Goal: Task Accomplishment & Management: Manage account settings

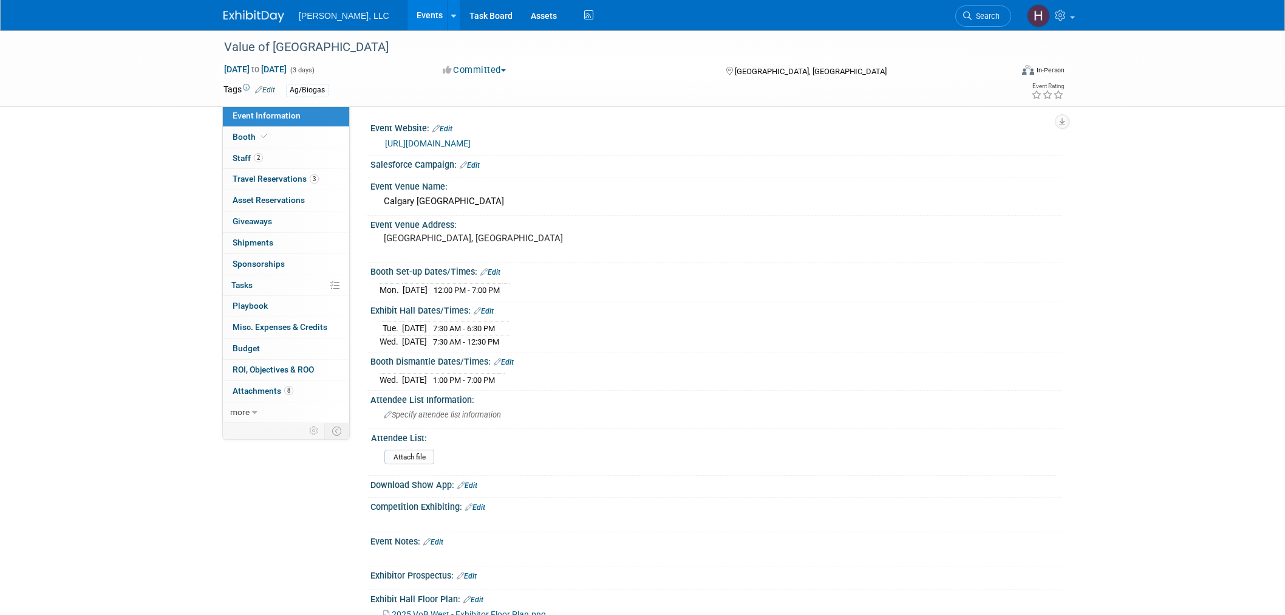
select select "Ag/Biogas"
click at [408, 18] on link "Events" at bounding box center [430, 15] width 44 height 30
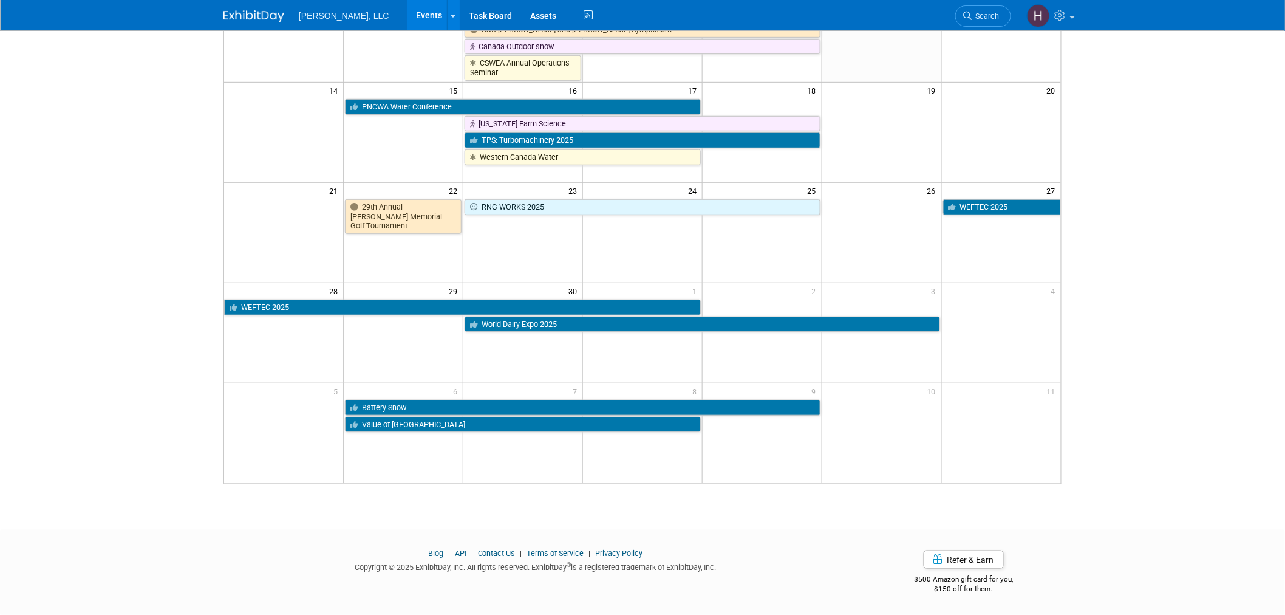
scroll to position [265, 0]
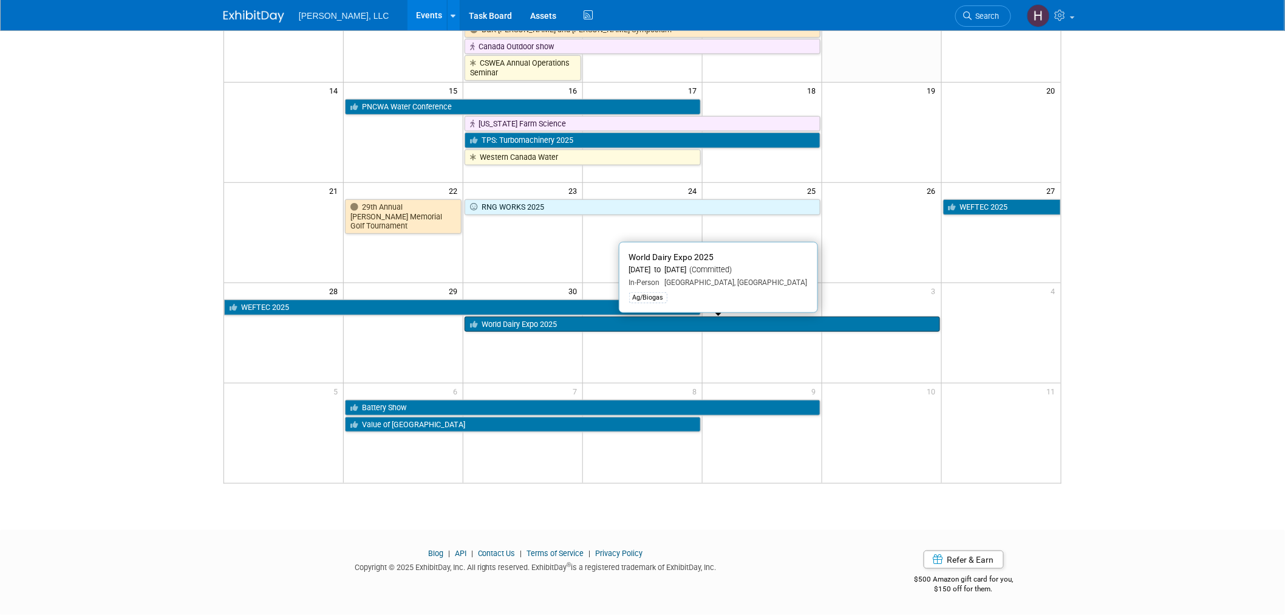
click at [555, 321] on link "World Dairy Expo 2025" at bounding box center [702, 324] width 475 height 16
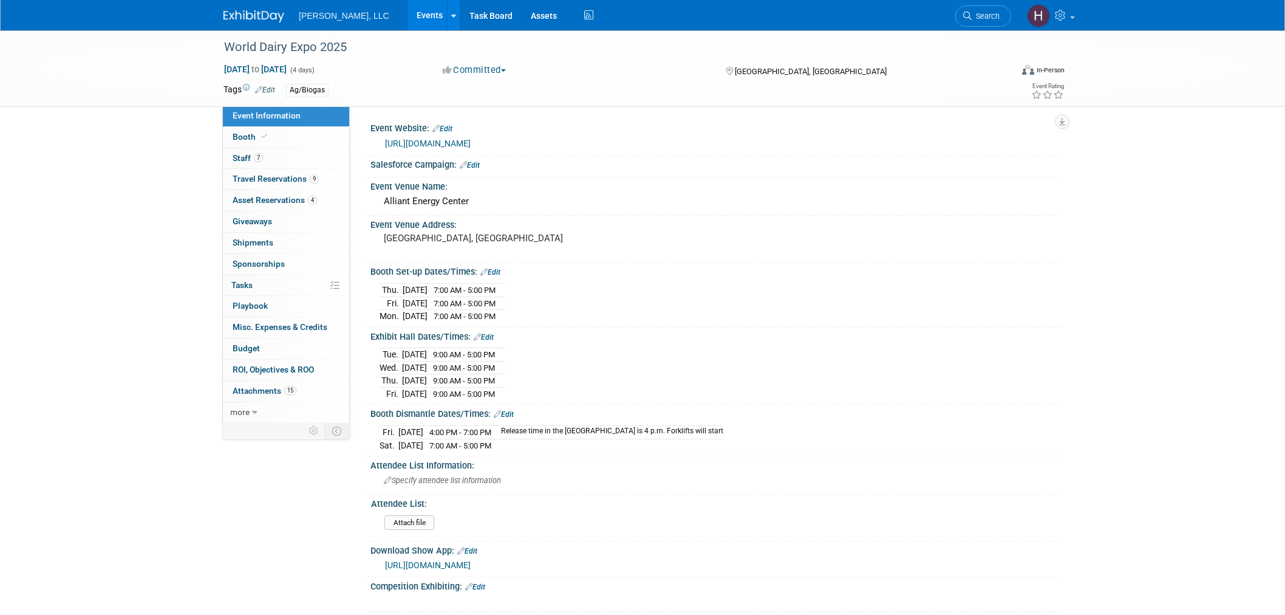
select select "Ag/Biogas"
click at [283, 176] on span "Travel Reservations 9" at bounding box center [276, 179] width 86 height 10
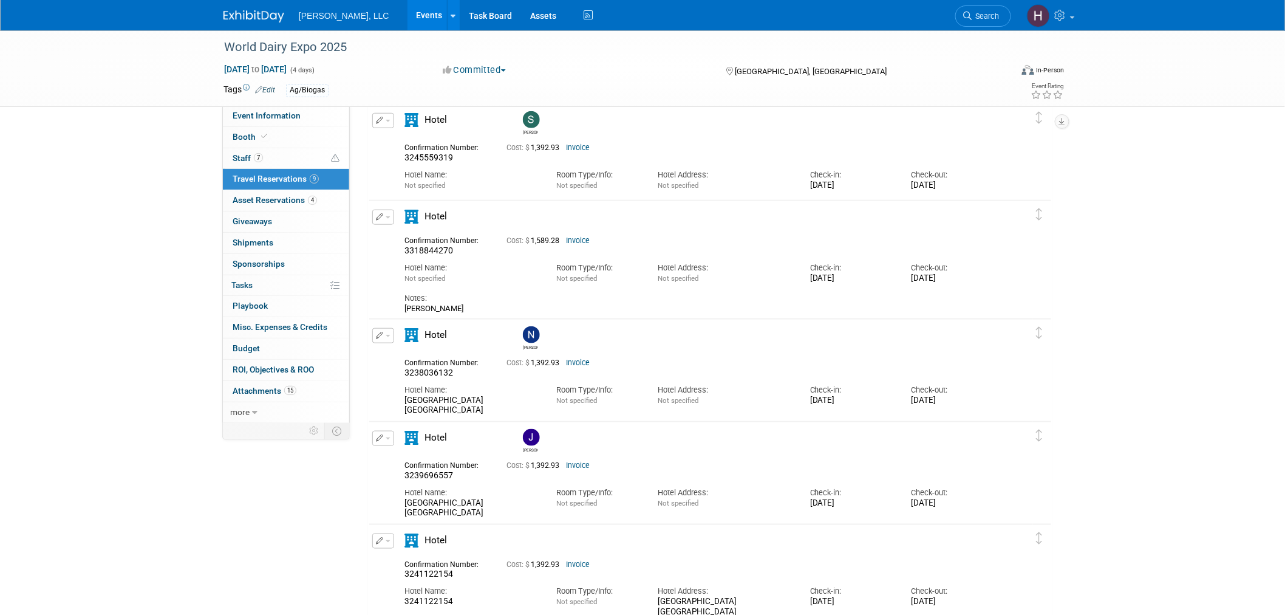
scroll to position [472, 0]
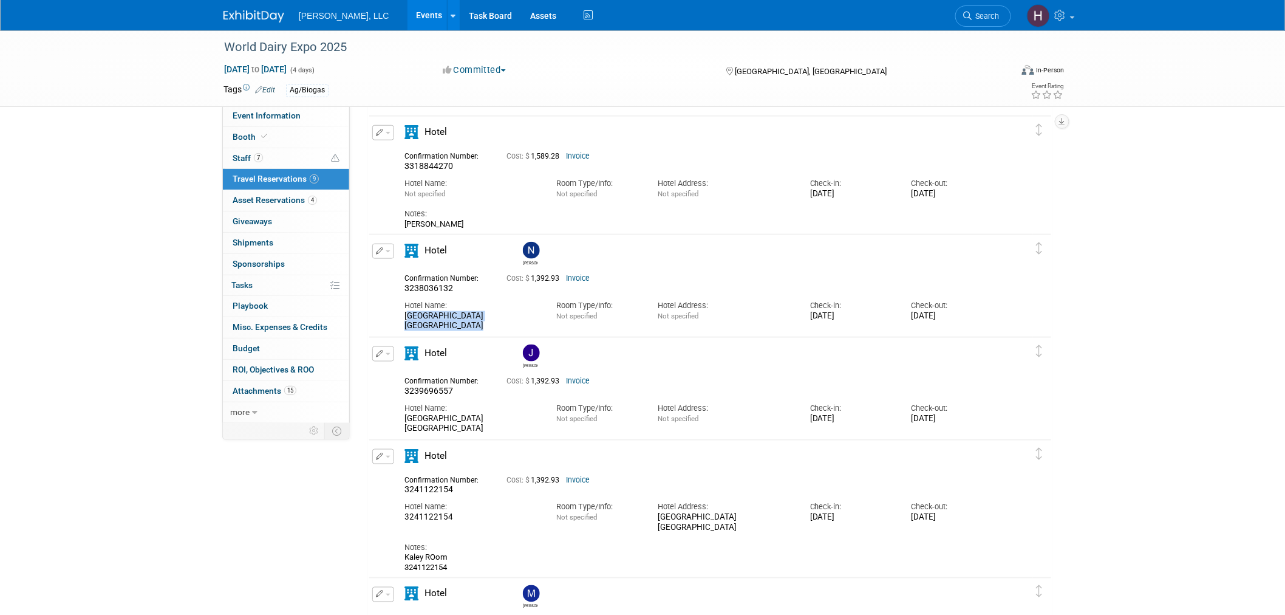
drag, startPoint x: 441, startPoint y: 324, endPoint x: 396, endPoint y: 313, distance: 46.1
click at [396, 313] on div "Hotel Name: Hilton Garden Inn Madison Downtown" at bounding box center [471, 312] width 152 height 37
copy div "Hilton Garden Inn Madison Downtown"
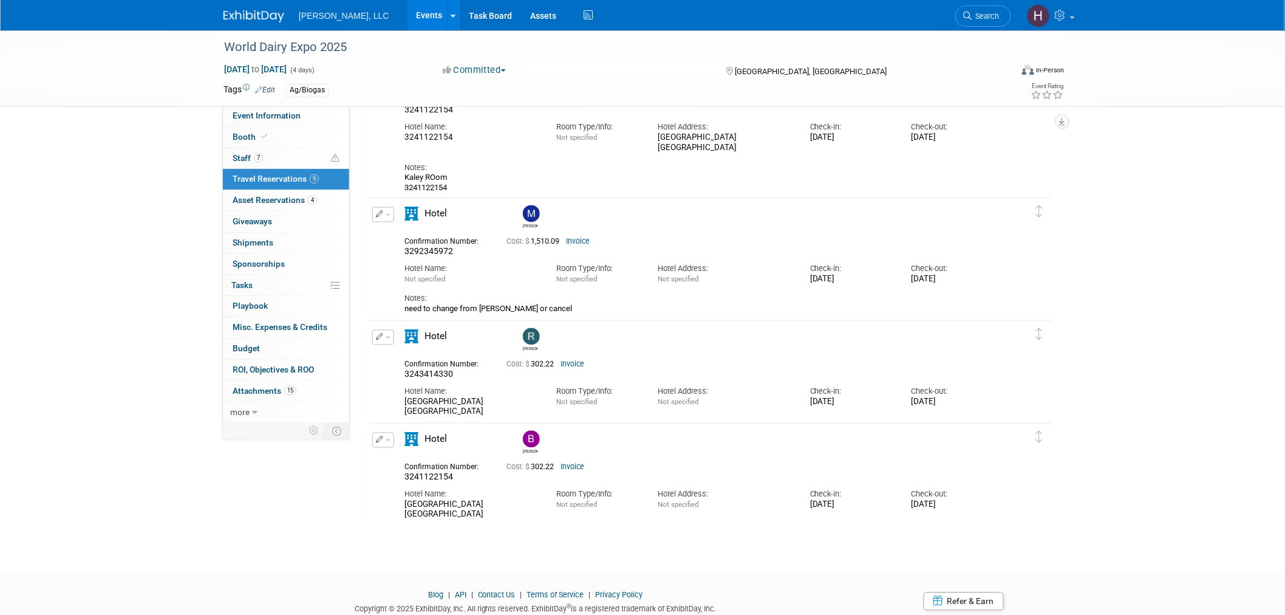
scroll to position [894, 0]
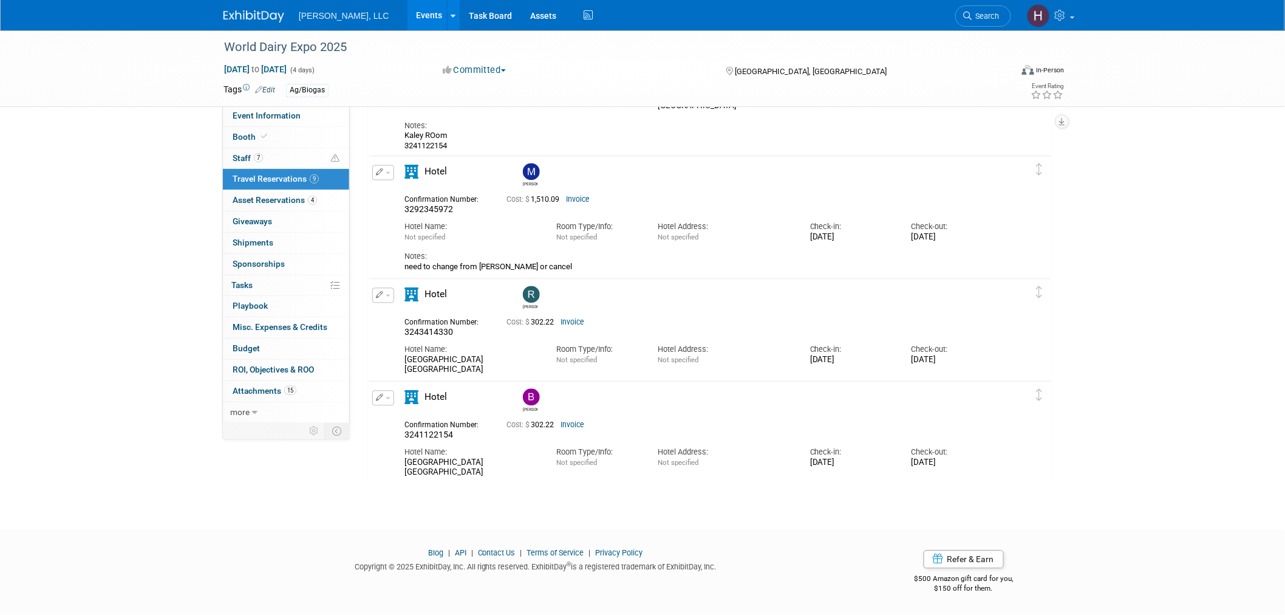
click at [384, 295] on button "button" at bounding box center [383, 295] width 22 height 15
click at [395, 316] on button "Edit Reservation" at bounding box center [424, 317] width 103 height 18
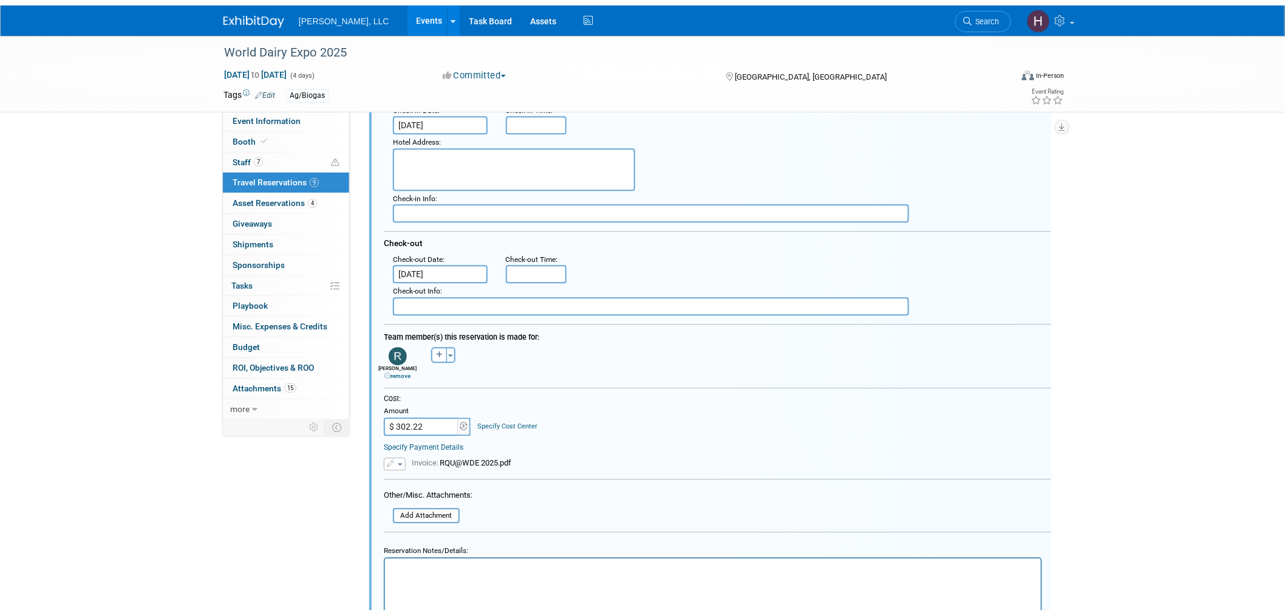
scroll to position [1372, 0]
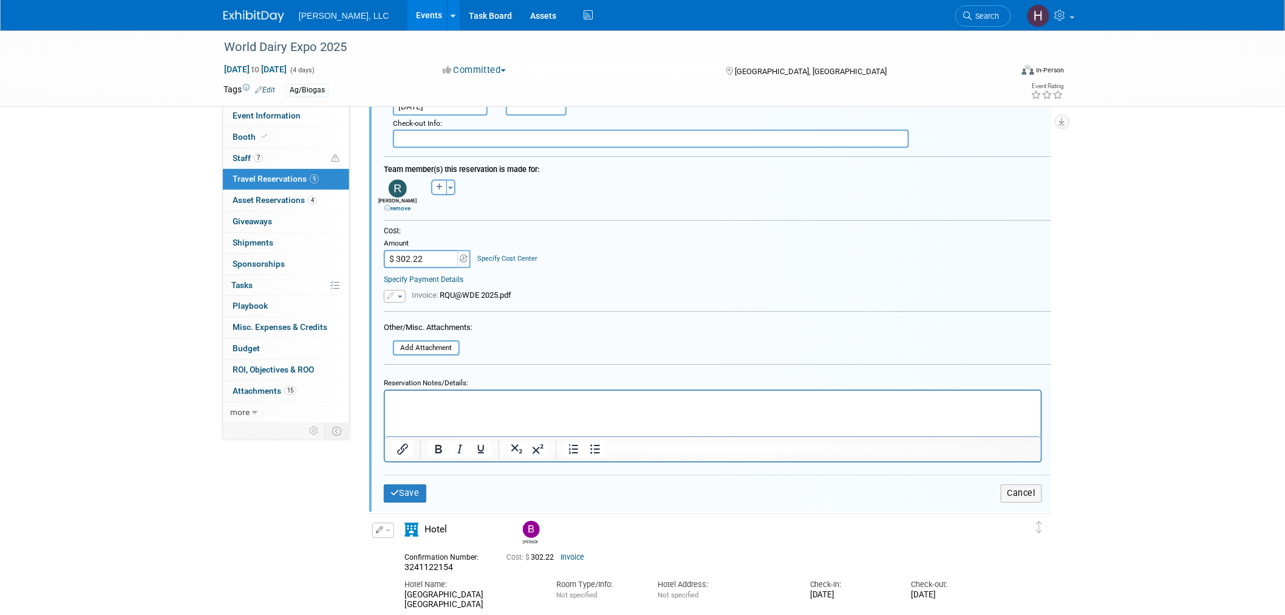
click at [439, 392] on html at bounding box center [713, 398] width 656 height 16
click at [393, 292] on icon "button" at bounding box center [391, 295] width 9 height 7
click at [397, 310] on icon at bounding box center [401, 314] width 9 height 9
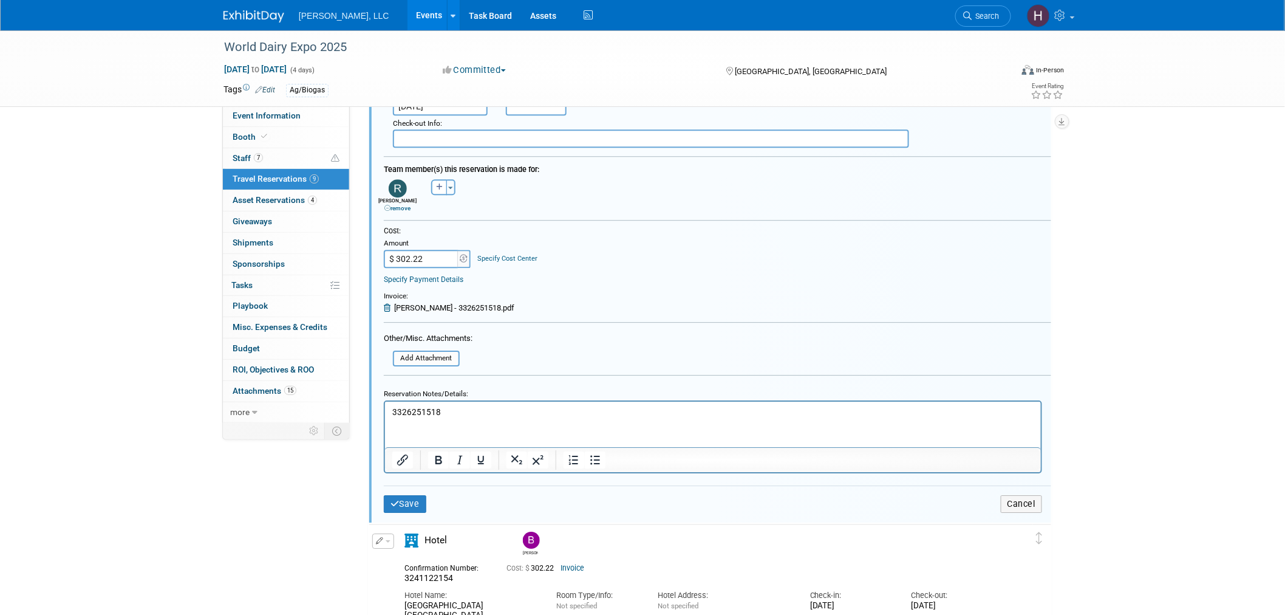
click at [414, 250] on input "$ 302.22" at bounding box center [422, 259] width 76 height 18
click at [413, 250] on input "$ 302.22" at bounding box center [422, 259] width 76 height 18
paste input "806.19"
type input "$ 806.19"
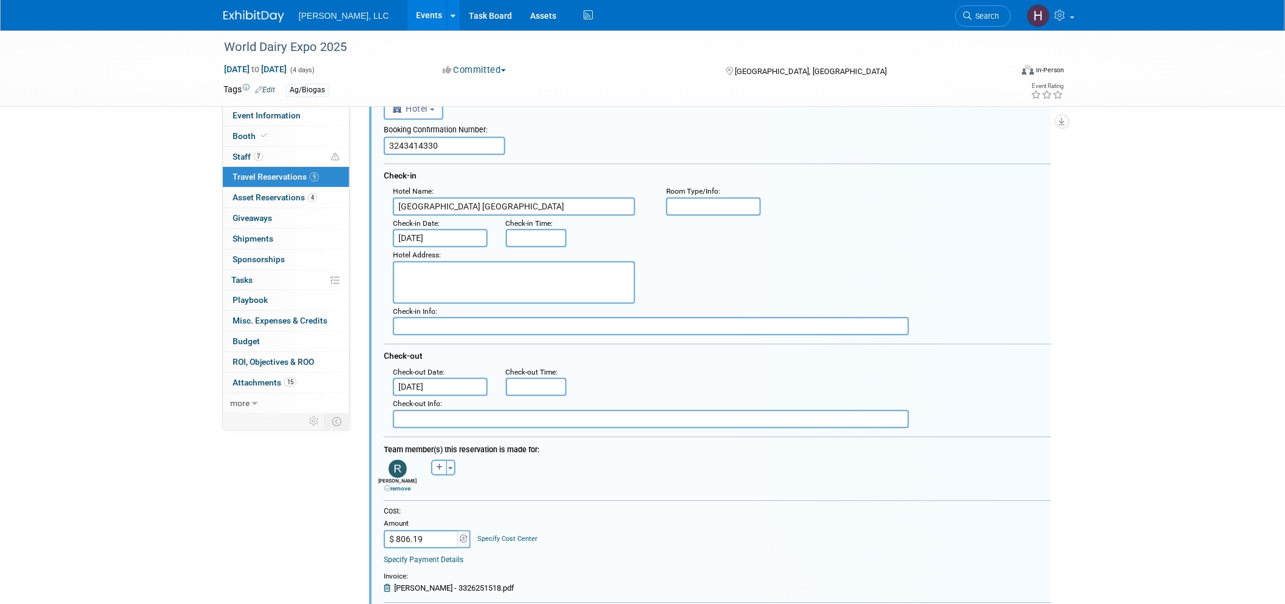
scroll to position [900, 0]
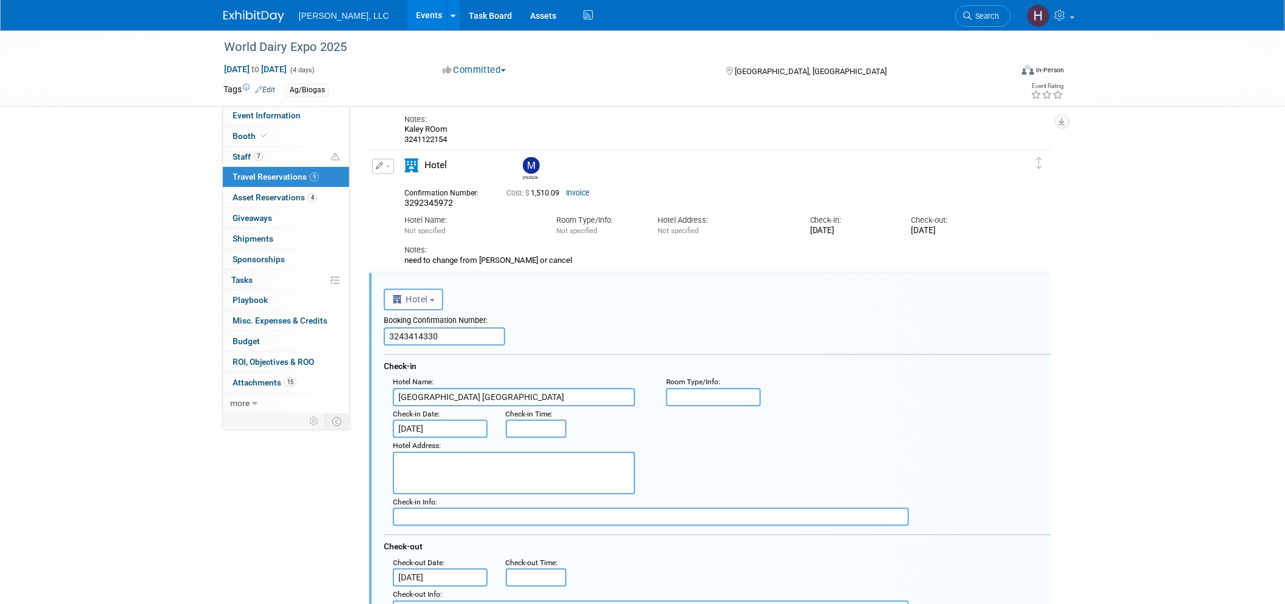
click at [443, 330] on input "3243414330" at bounding box center [444, 337] width 121 height 18
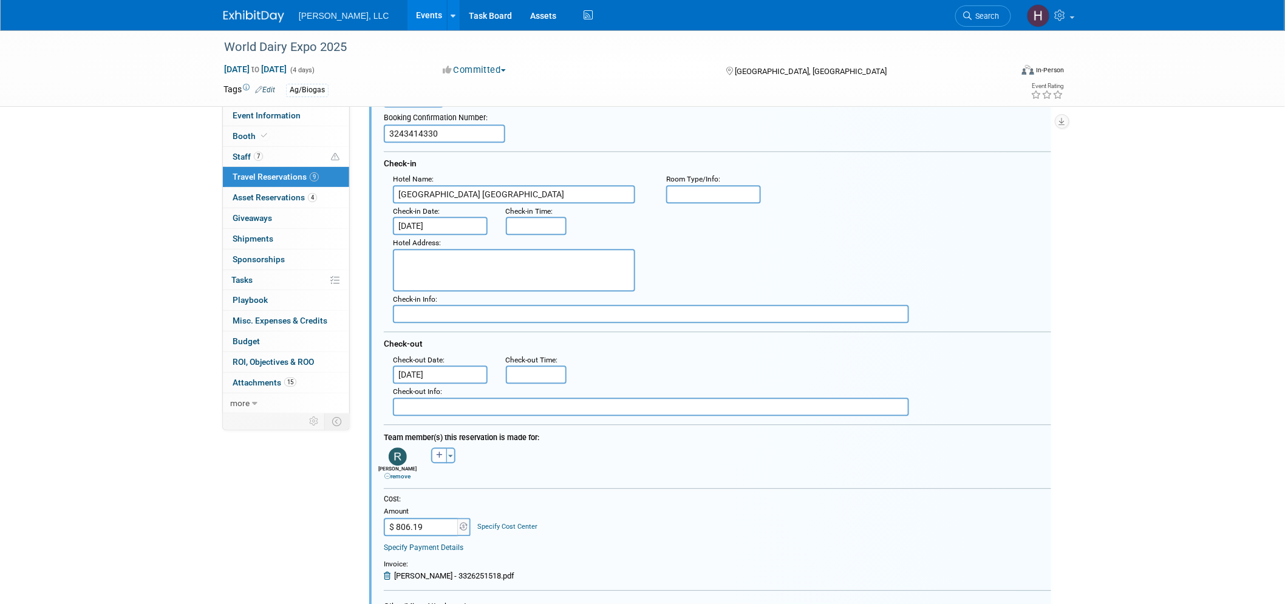
scroll to position [1034, 0]
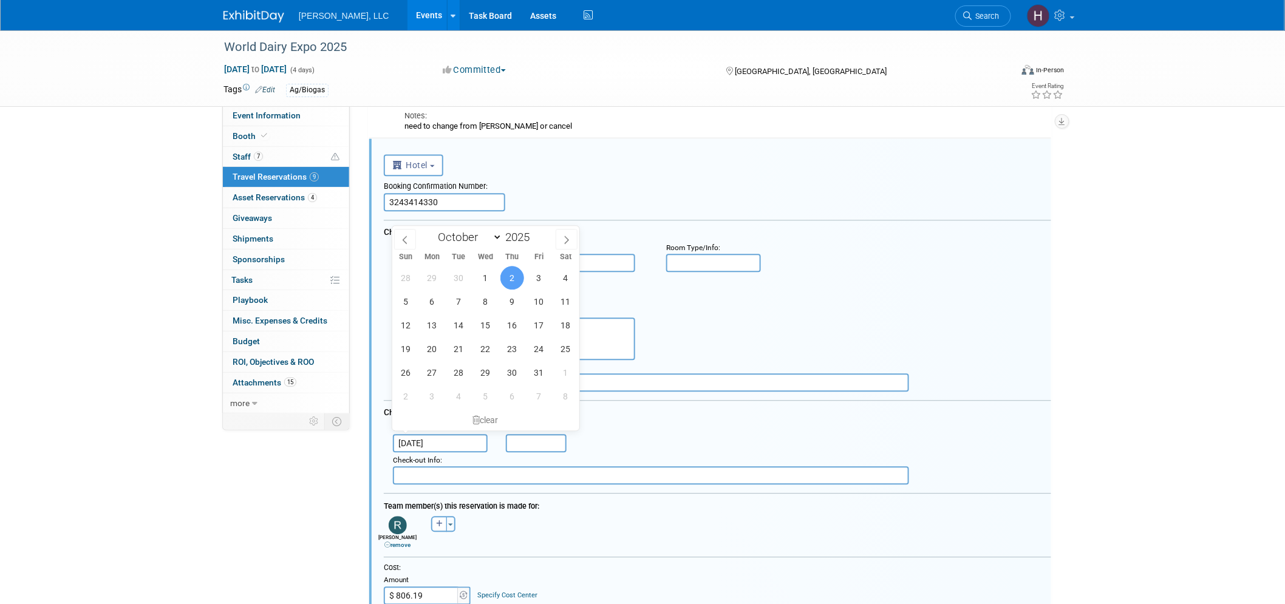
click at [405, 434] on input "Oct 2, 2025" at bounding box center [440, 443] width 95 height 18
click at [544, 281] on span "3" at bounding box center [539, 278] width 24 height 24
type input "Oct 3, 2025"
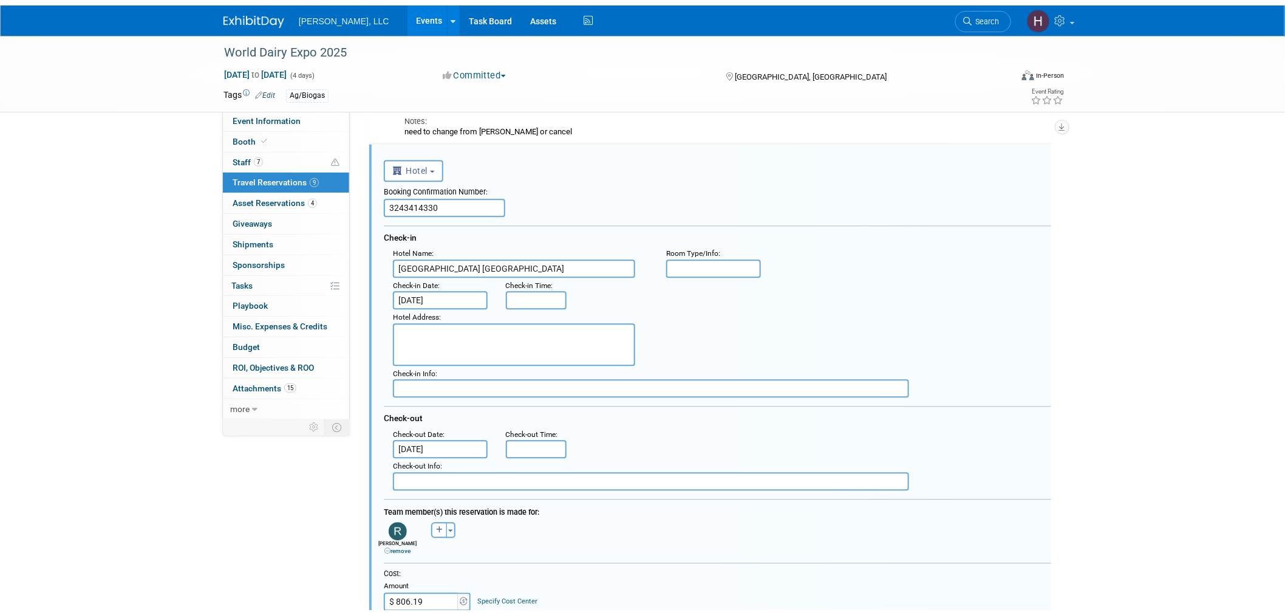
scroll to position [1372, 0]
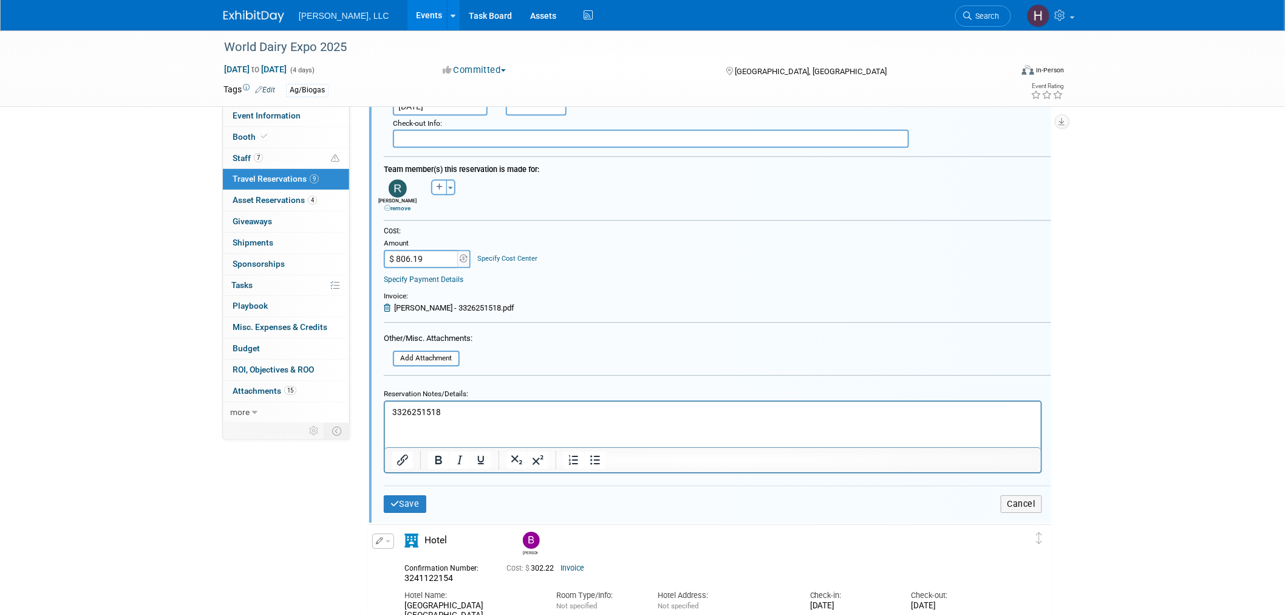
click at [423, 408] on p "3326251518" at bounding box center [713, 412] width 642 height 12
copy p "3326251518"
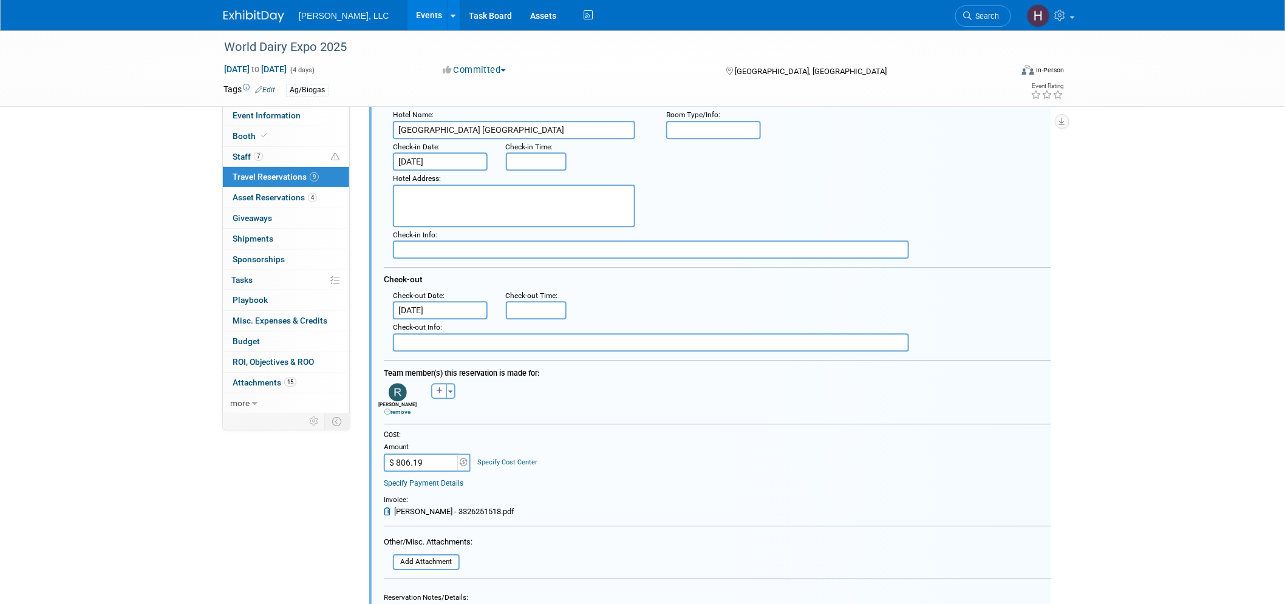
scroll to position [1034, 0]
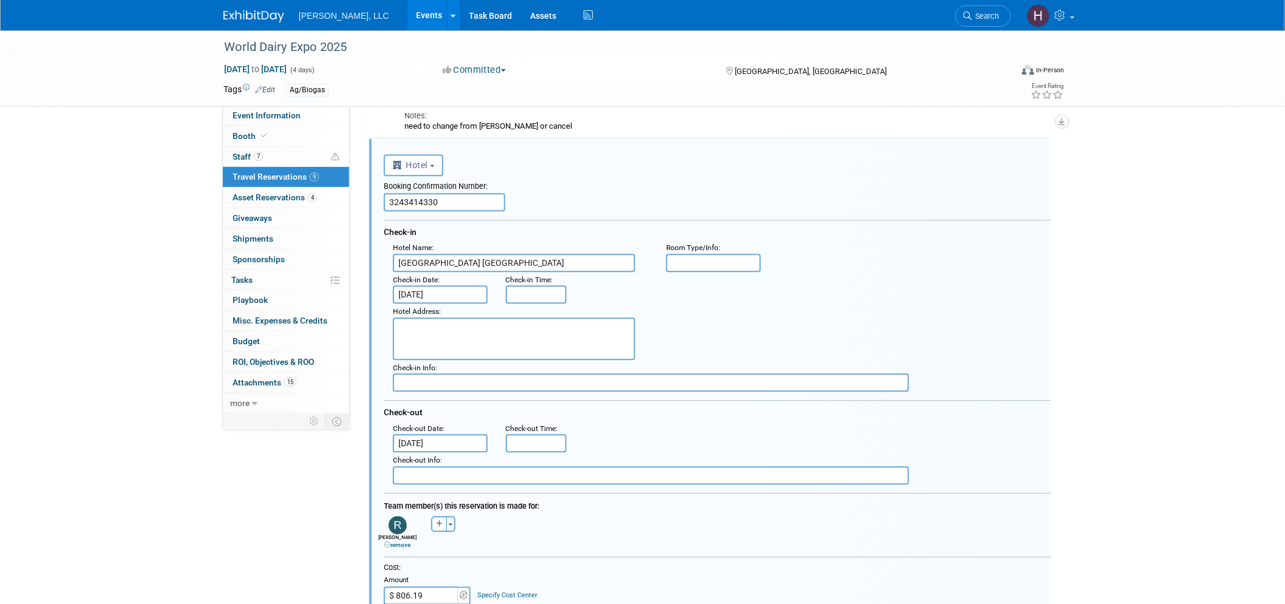
click at [403, 198] on input "3243414330" at bounding box center [444, 202] width 121 height 18
paste input "326251518"
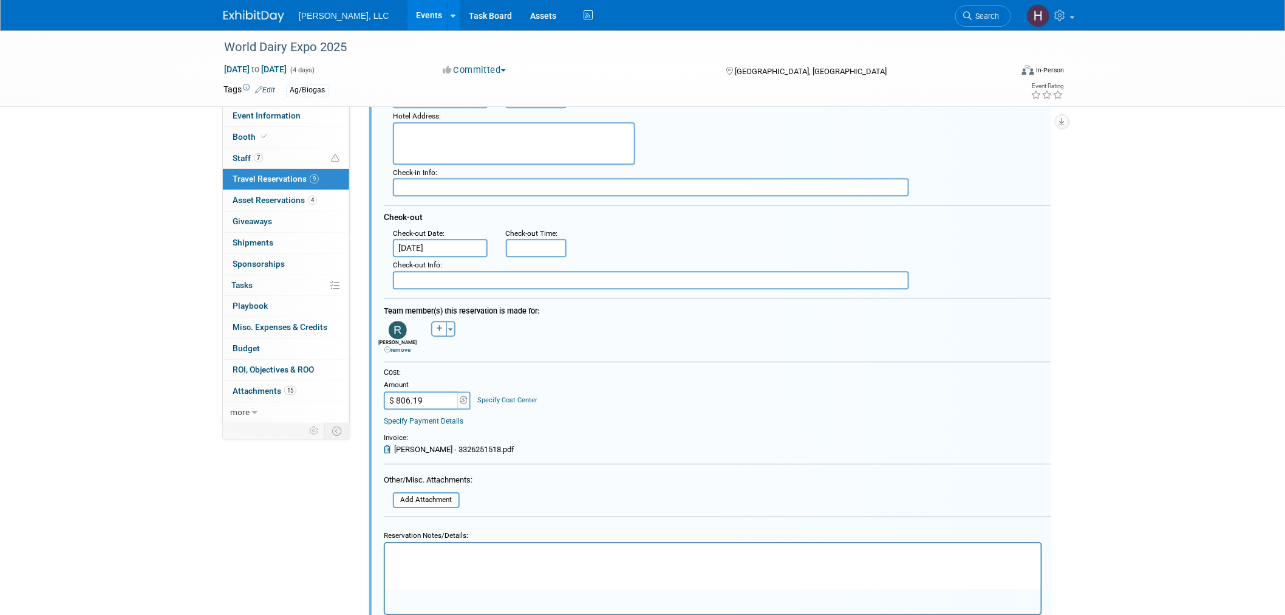
scroll to position [1304, 0]
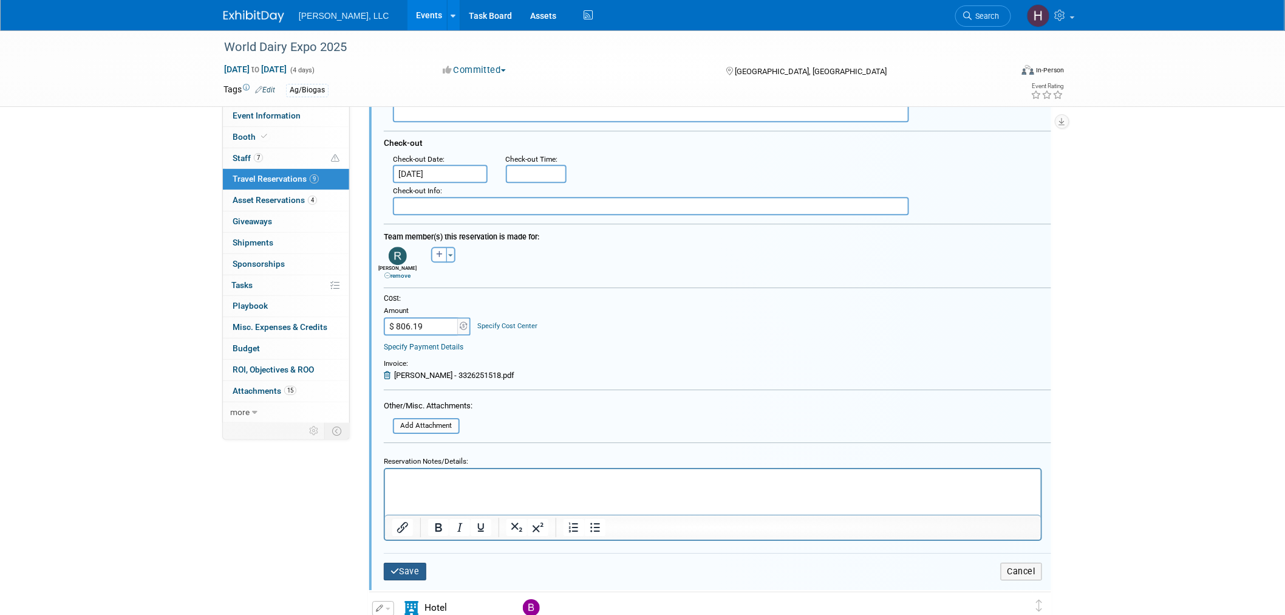
type input "3326251518"
click at [392, 567] on icon "submit" at bounding box center [395, 571] width 9 height 9
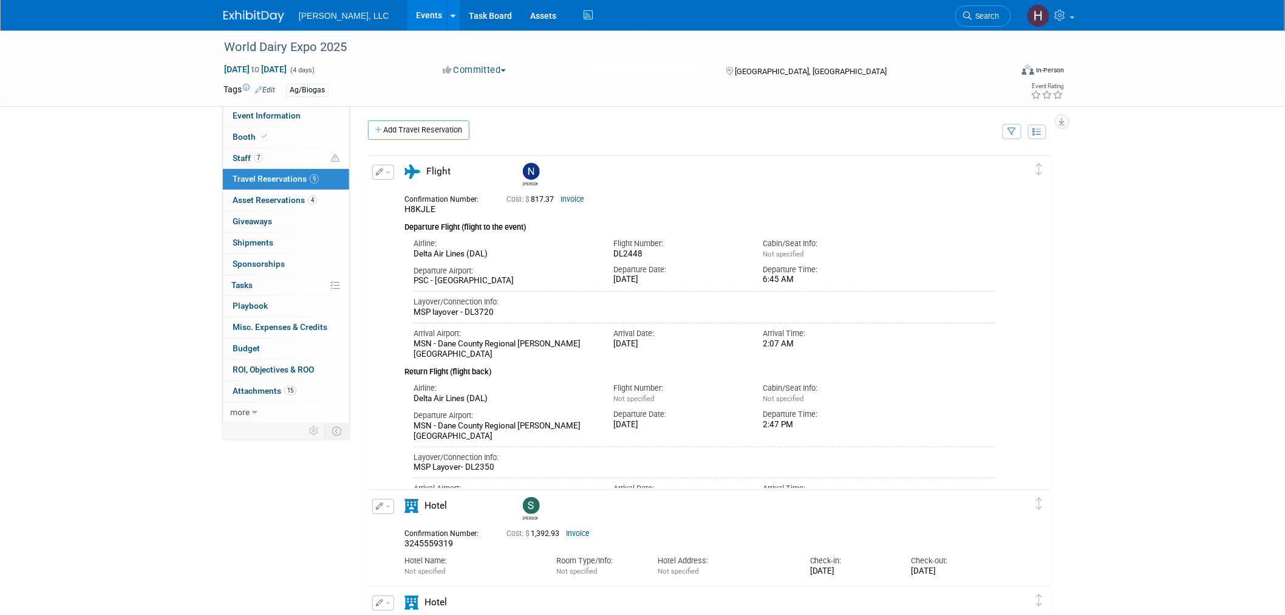
scroll to position [0, 0]
click at [408, 15] on link "Events" at bounding box center [430, 15] width 44 height 30
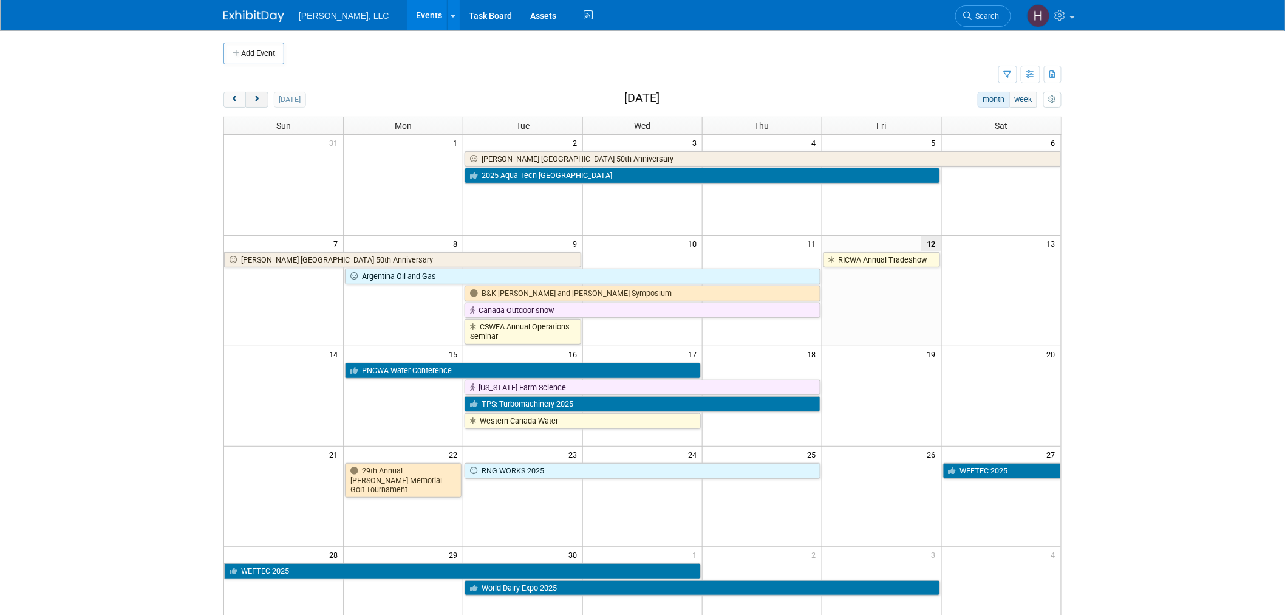
click at [254, 100] on span "next" at bounding box center [256, 100] width 9 height 8
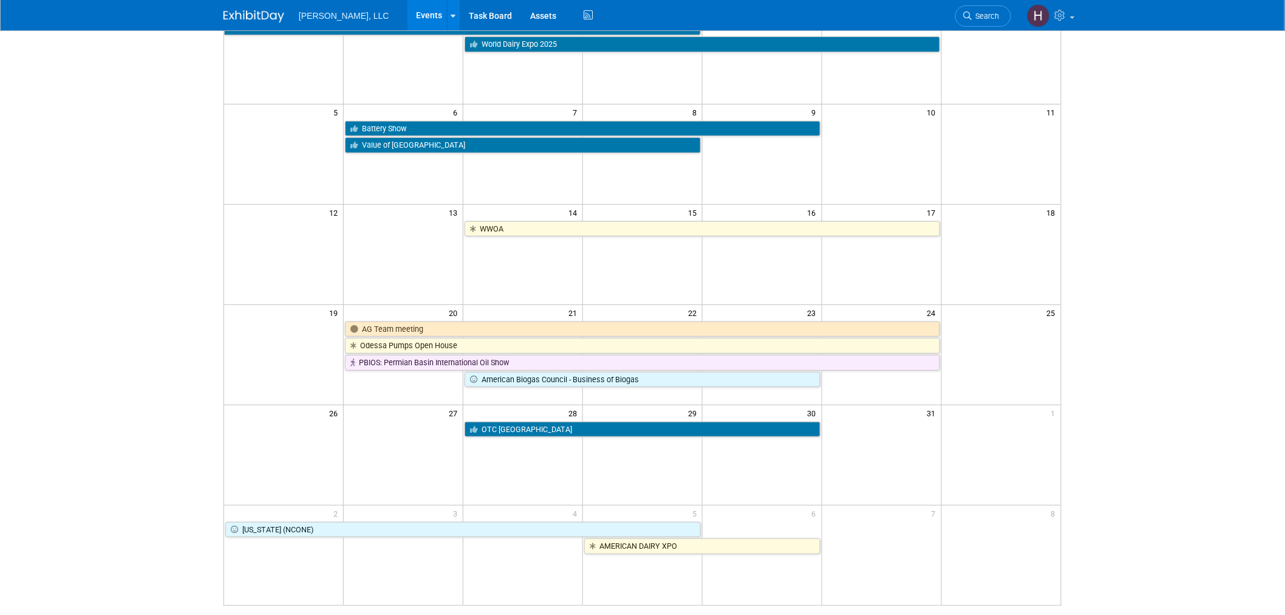
scroll to position [253, 0]
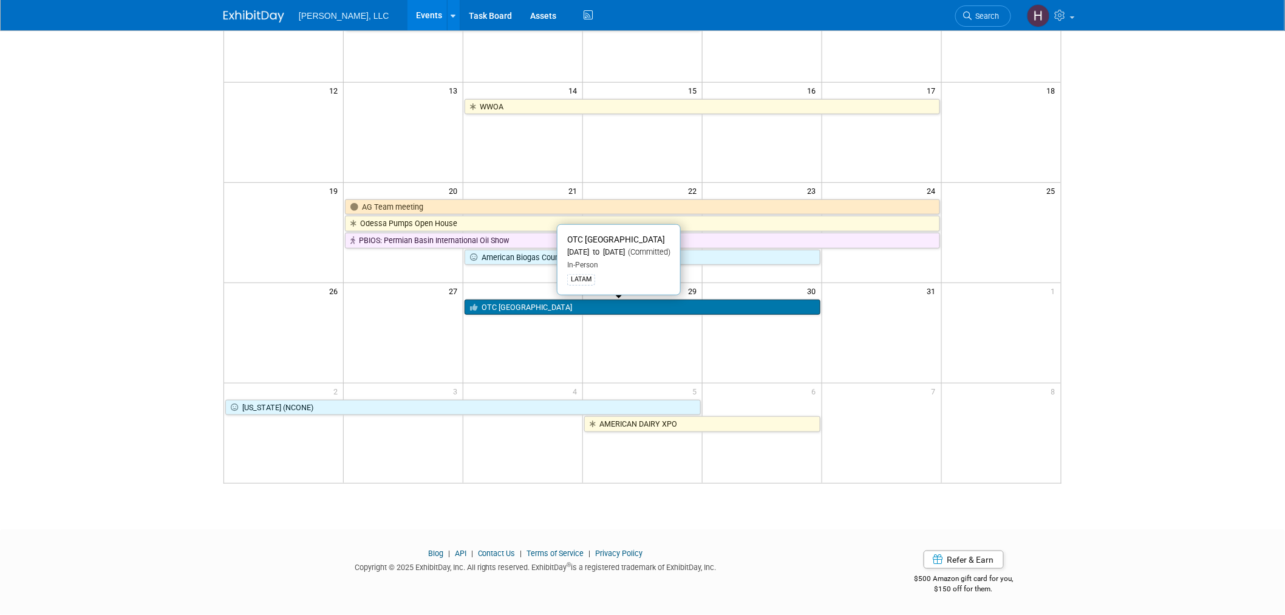
click at [632, 313] on link "OTC [GEOGRAPHIC_DATA]" at bounding box center [643, 307] width 356 height 16
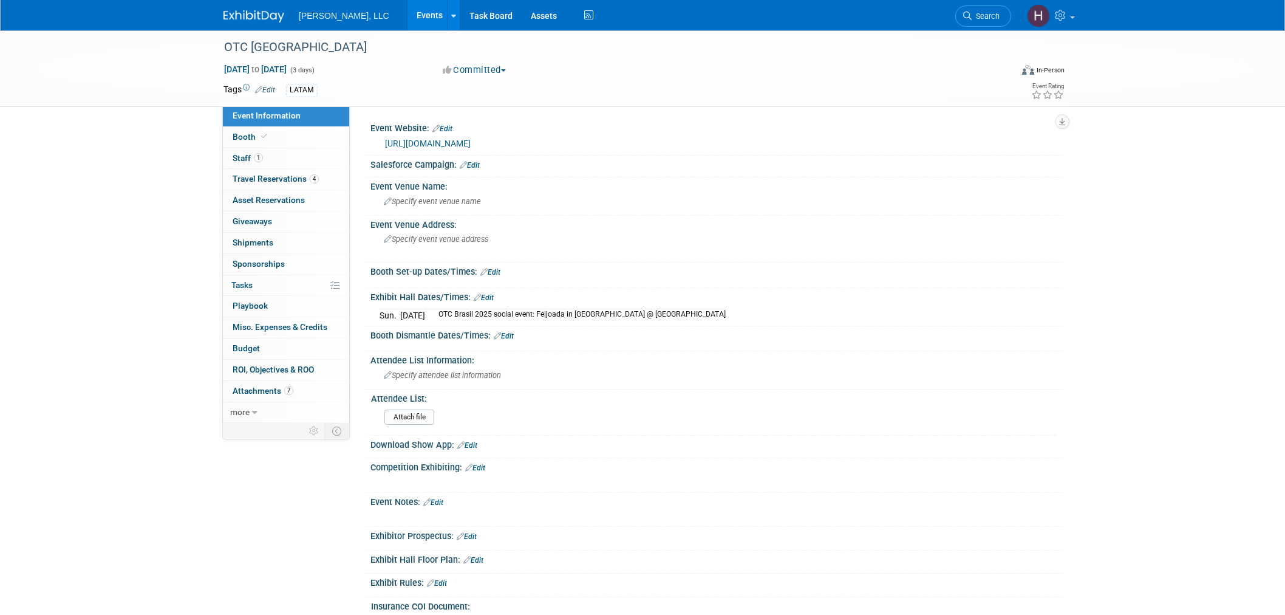
select select "Industrial"
click at [252, 179] on span "Travel Reservations 4" at bounding box center [276, 179] width 86 height 10
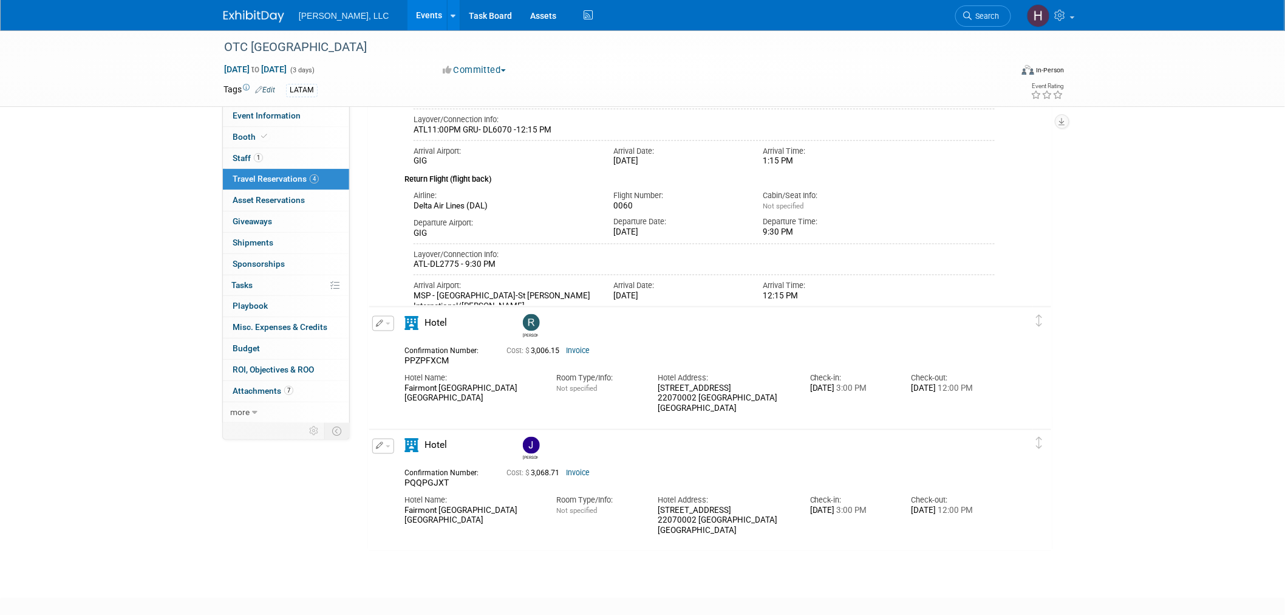
scroll to position [539, 0]
click at [387, 323] on button "button" at bounding box center [383, 322] width 22 height 15
click at [410, 344] on button "Edit Reservation" at bounding box center [424, 344] width 103 height 18
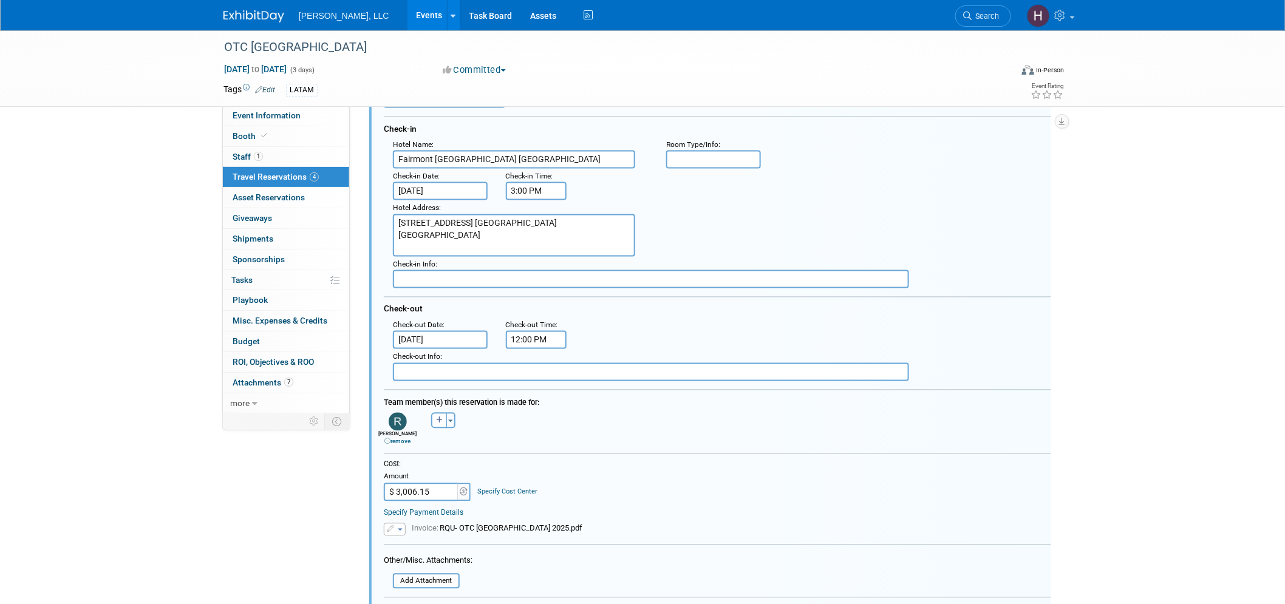
scroll to position [842, 0]
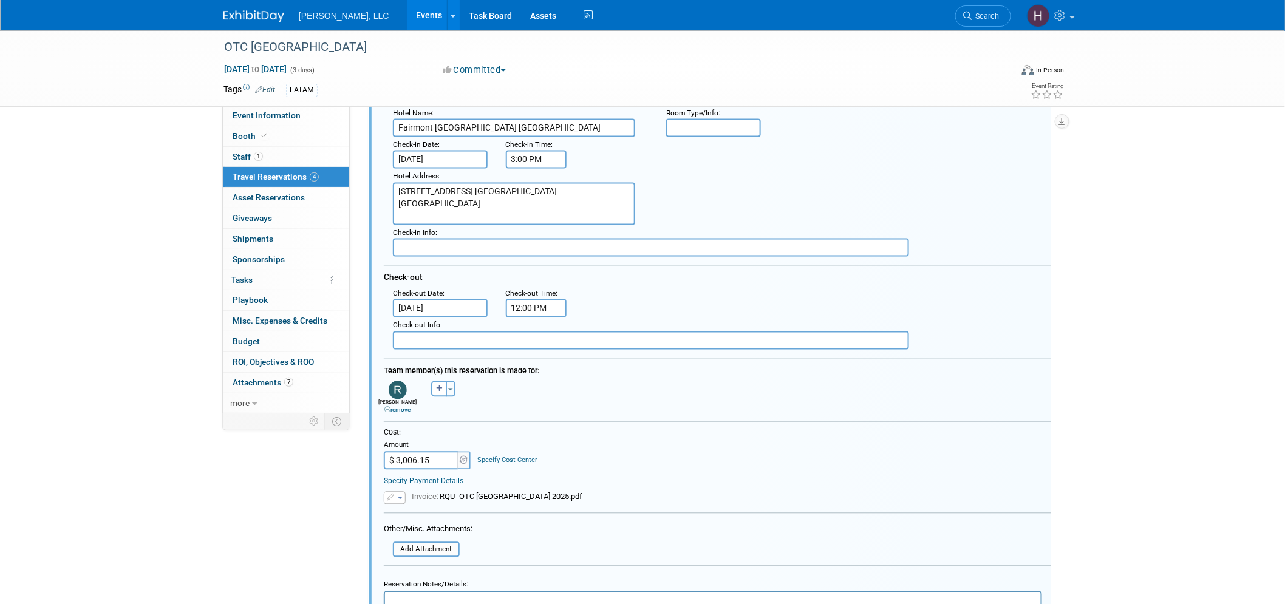
click at [442, 452] on input "$ 3,006.15" at bounding box center [422, 461] width 76 height 18
paste input "2,758.94"
type input "$ 2,758.94"
click at [392, 494] on icon "button" at bounding box center [391, 497] width 9 height 7
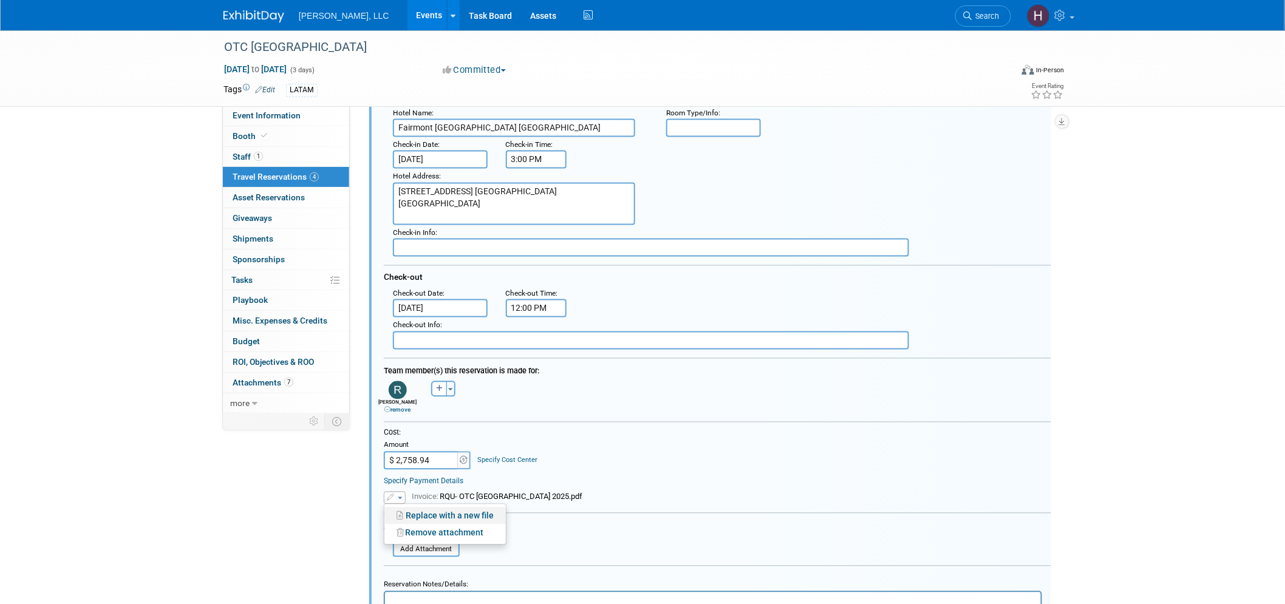
click at [406, 508] on link "Replace with a new file" at bounding box center [445, 516] width 121 height 17
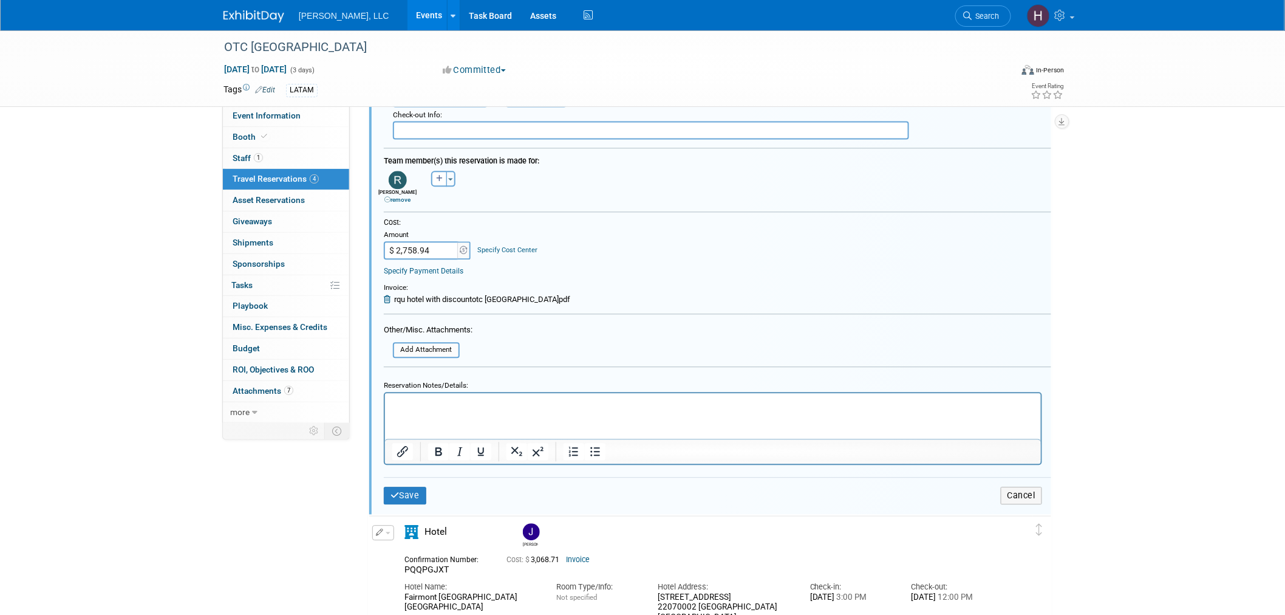
scroll to position [1180, 0]
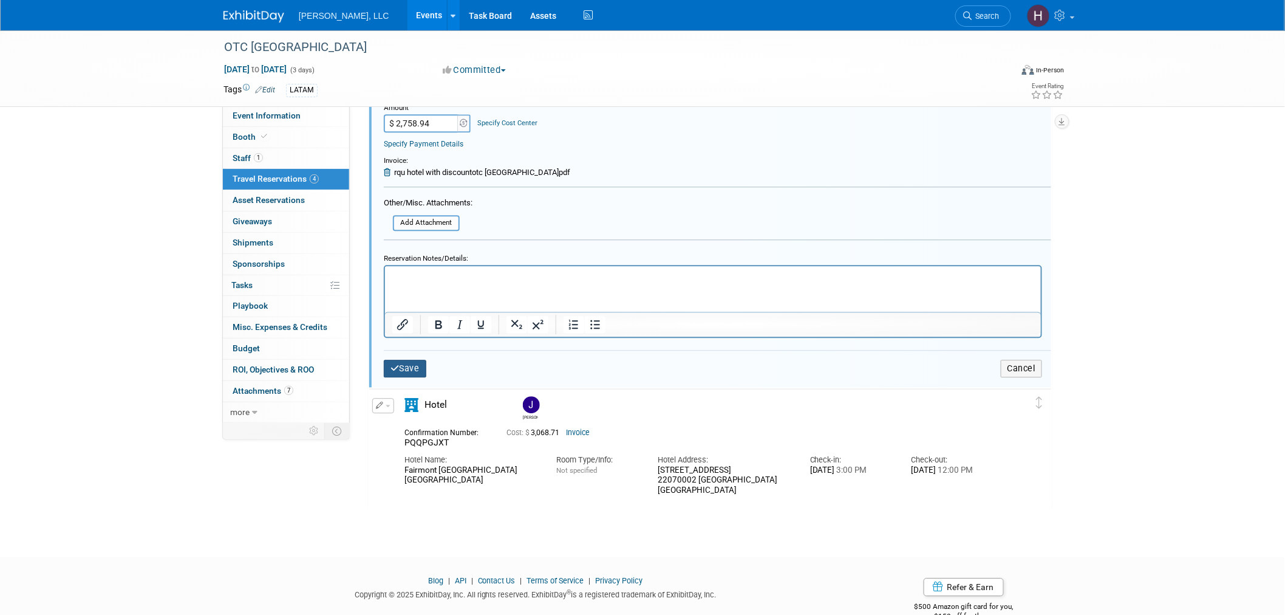
click at [411, 360] on button "Save" at bounding box center [405, 369] width 43 height 18
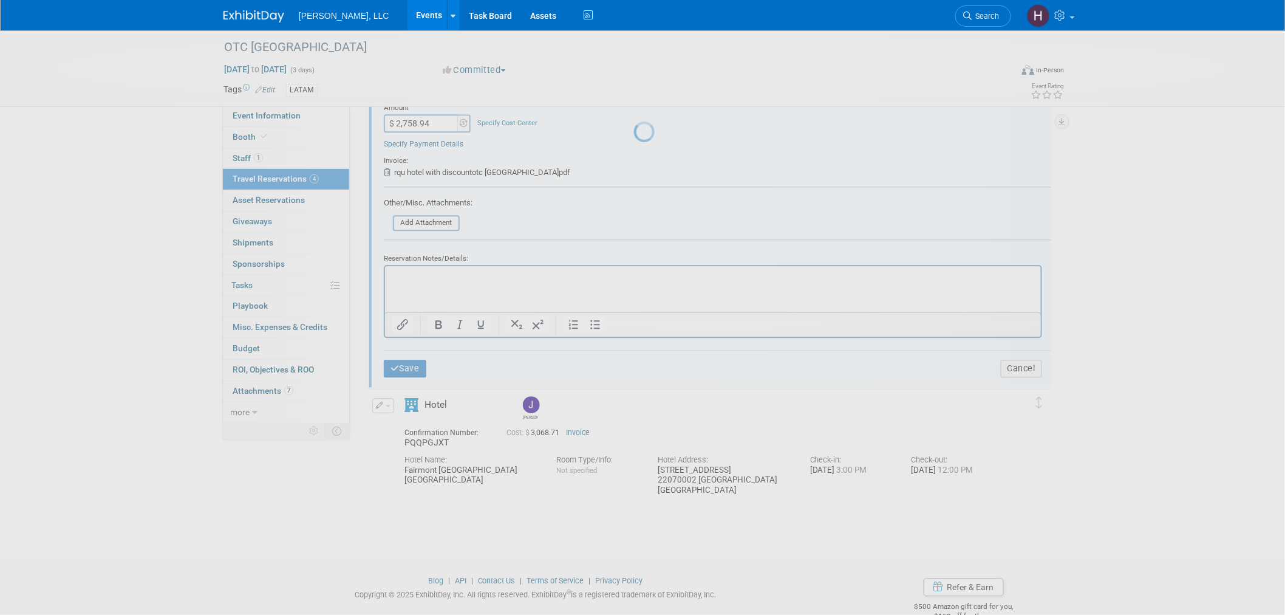
scroll to position [607, 0]
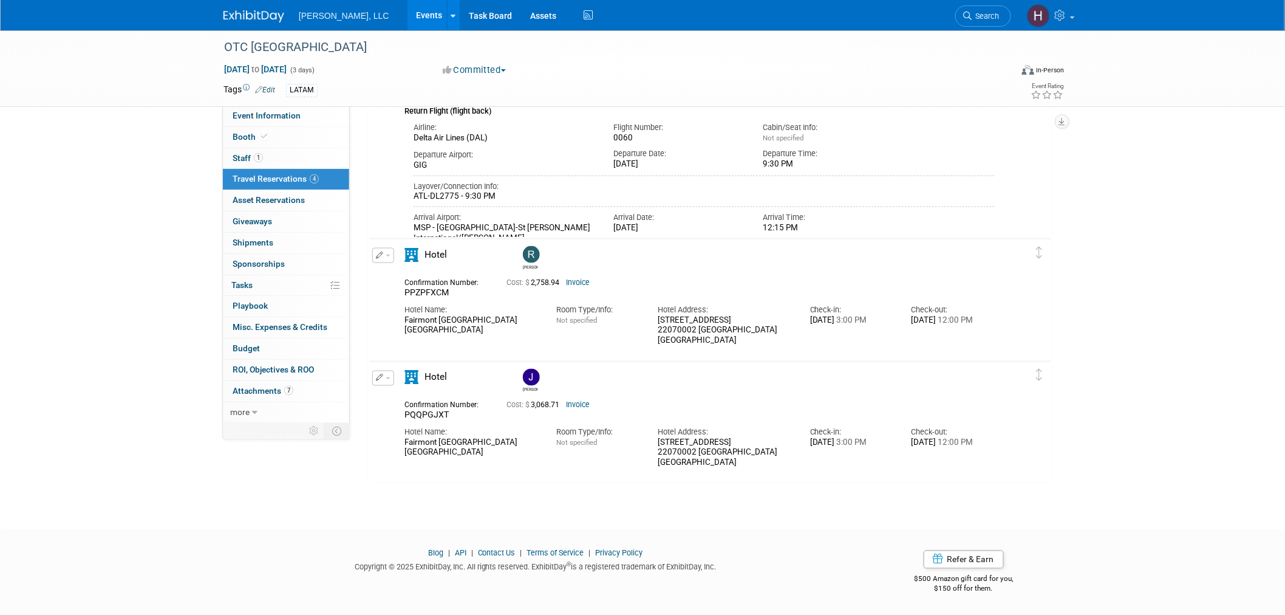
click at [386, 255] on span "button" at bounding box center [388, 256] width 5 height 2
click at [392, 268] on button "Edit Reservation" at bounding box center [424, 277] width 103 height 18
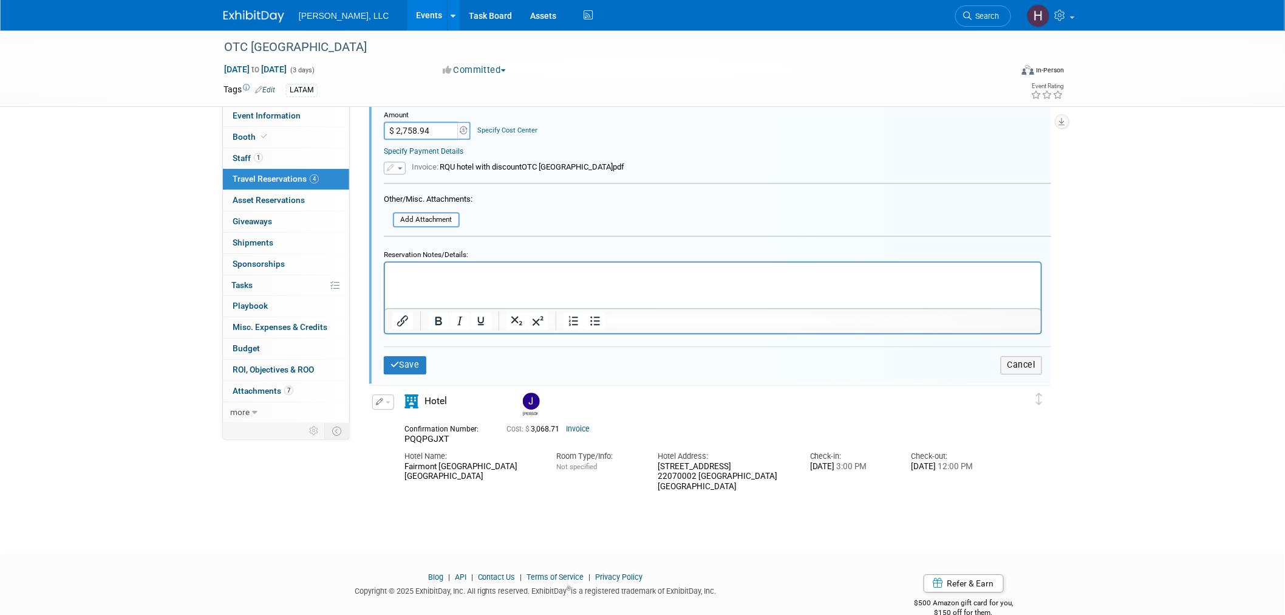
scroll to position [1180, 0]
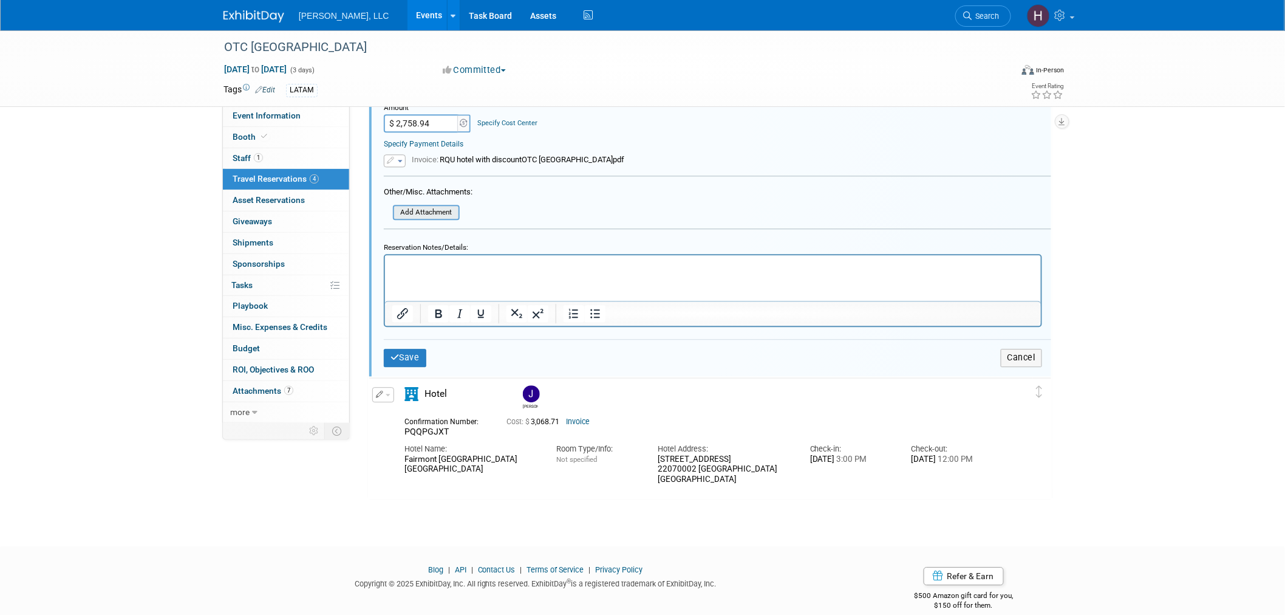
click at [440, 206] on input "file" at bounding box center [386, 212] width 145 height 13
click at [728, 272] on html at bounding box center [713, 263] width 656 height 16
click at [481, 263] on p "Rich Text Area. Press ALT-0 for help." at bounding box center [713, 266] width 642 height 12
paste body "Rich Text Area. Press ALT-0 for help."
click at [417, 206] on input "file" at bounding box center [386, 212] width 145 height 13
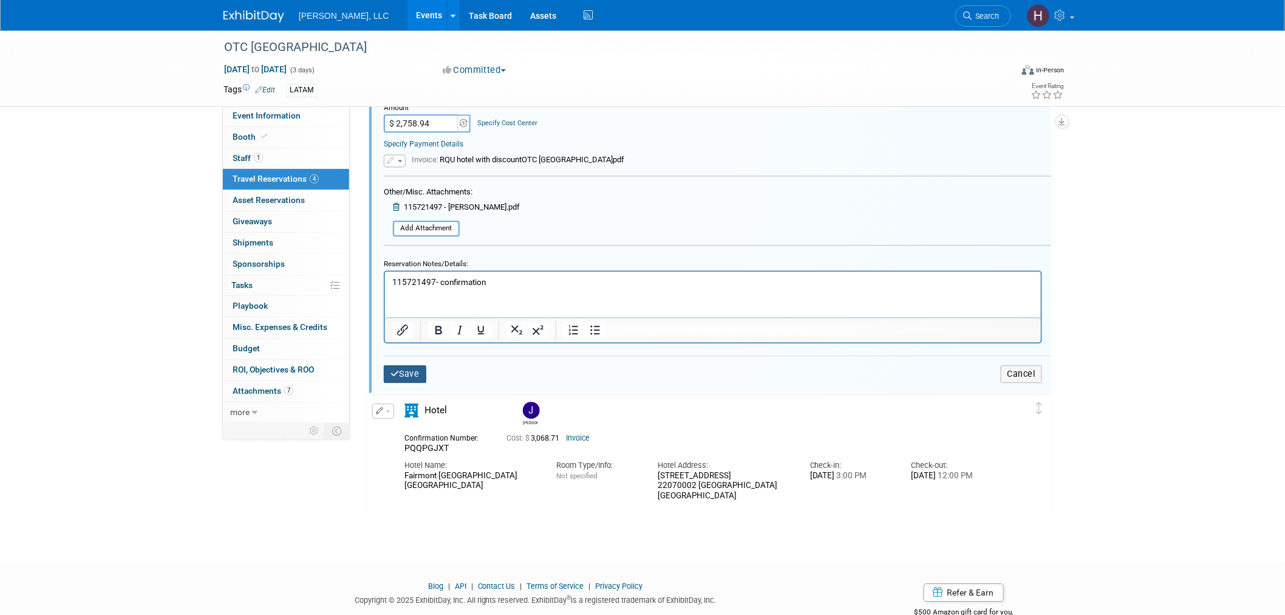
click at [409, 365] on button "Save" at bounding box center [405, 374] width 43 height 18
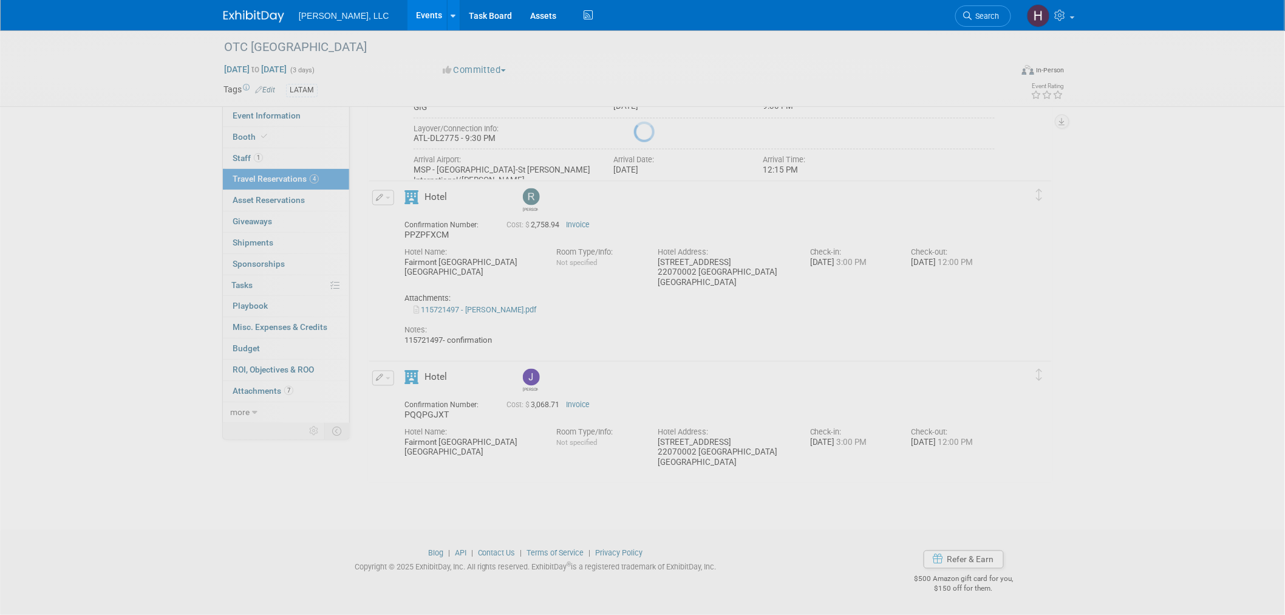
scroll to position [665, 0]
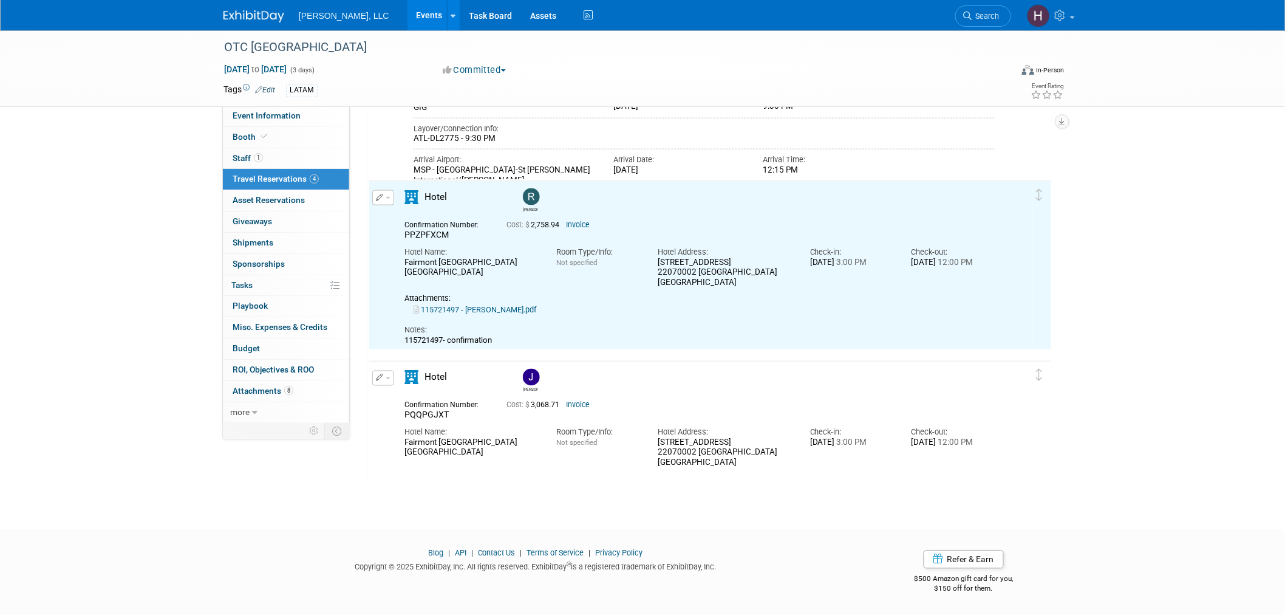
click at [388, 375] on button "button" at bounding box center [383, 378] width 22 height 15
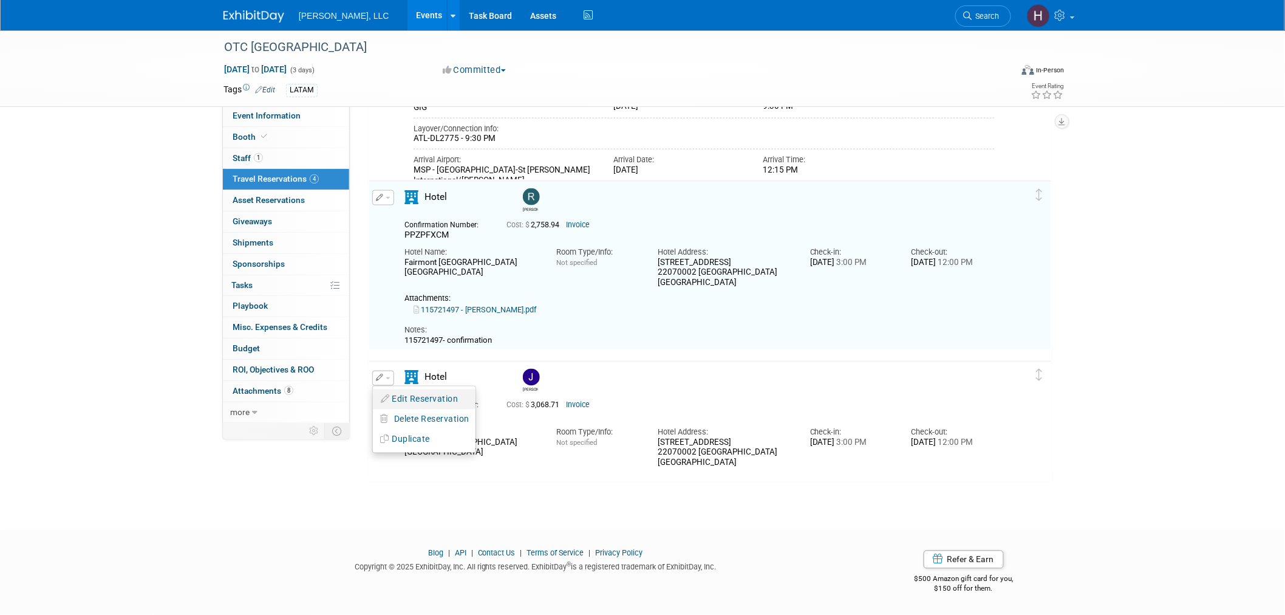
click at [411, 391] on button "Edit Reservation" at bounding box center [424, 400] width 103 height 18
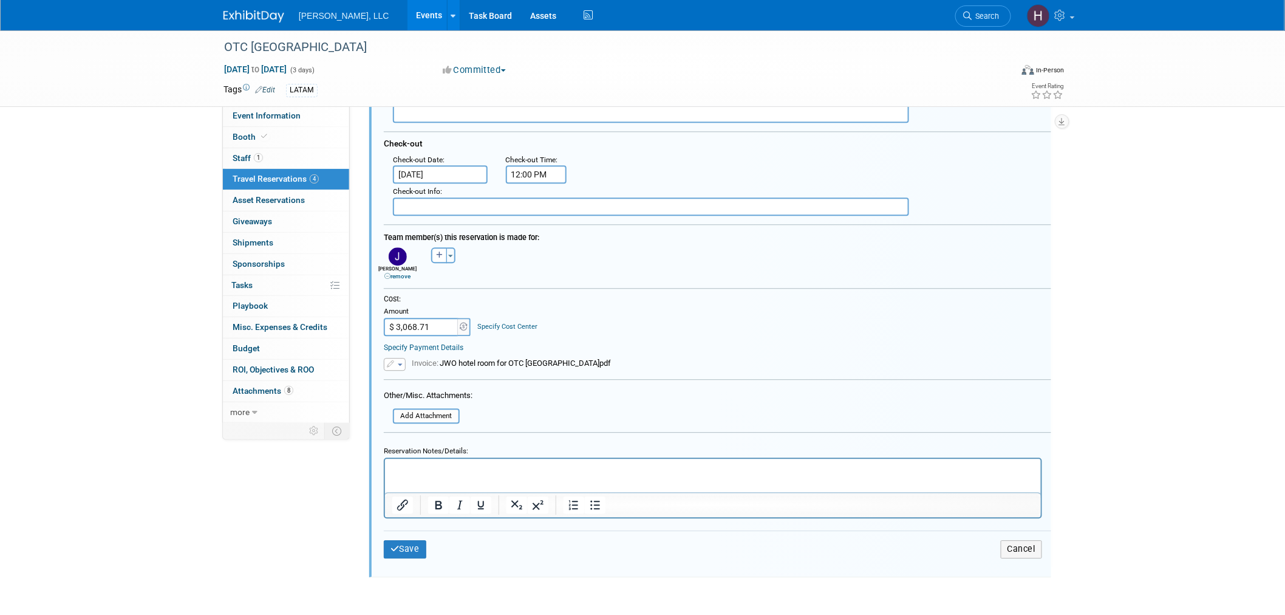
scroll to position [1158, 0]
click at [398, 363] on span "button" at bounding box center [400, 364] width 5 height 2
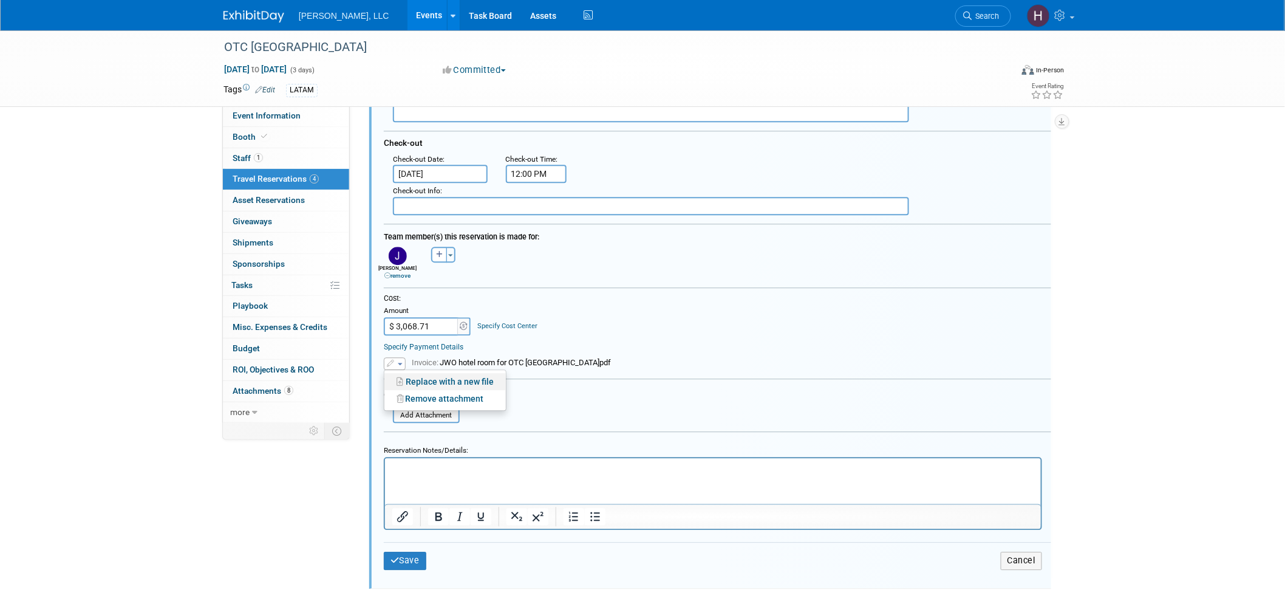
click at [408, 374] on link "Replace with a new file" at bounding box center [445, 381] width 121 height 17
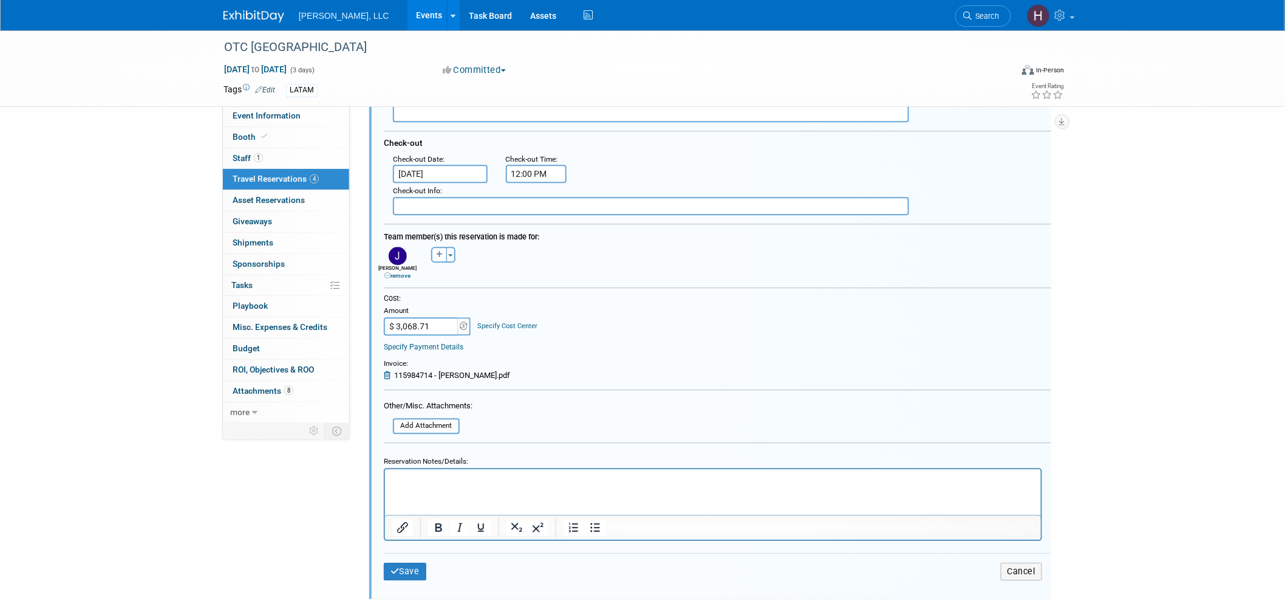
drag, startPoint x: 432, startPoint y: 363, endPoint x: 390, endPoint y: 369, distance: 43.0
click at [390, 369] on div "Invoice: 115984714 - [PERSON_NAME].pdf" at bounding box center [447, 369] width 126 height 21
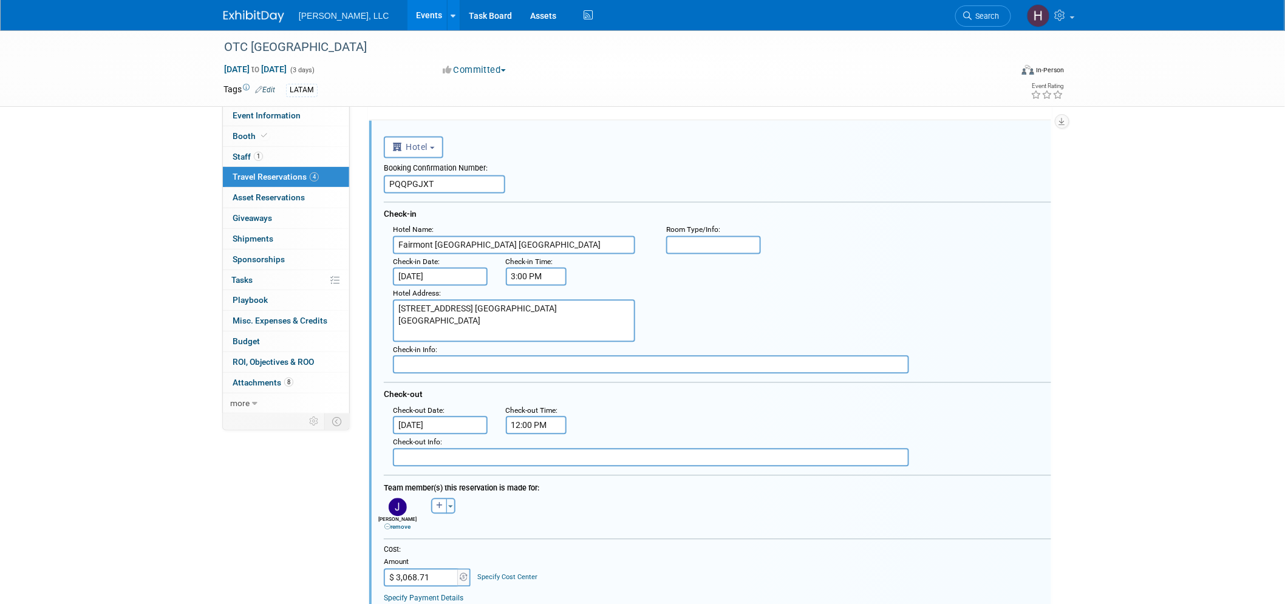
scroll to position [888, 0]
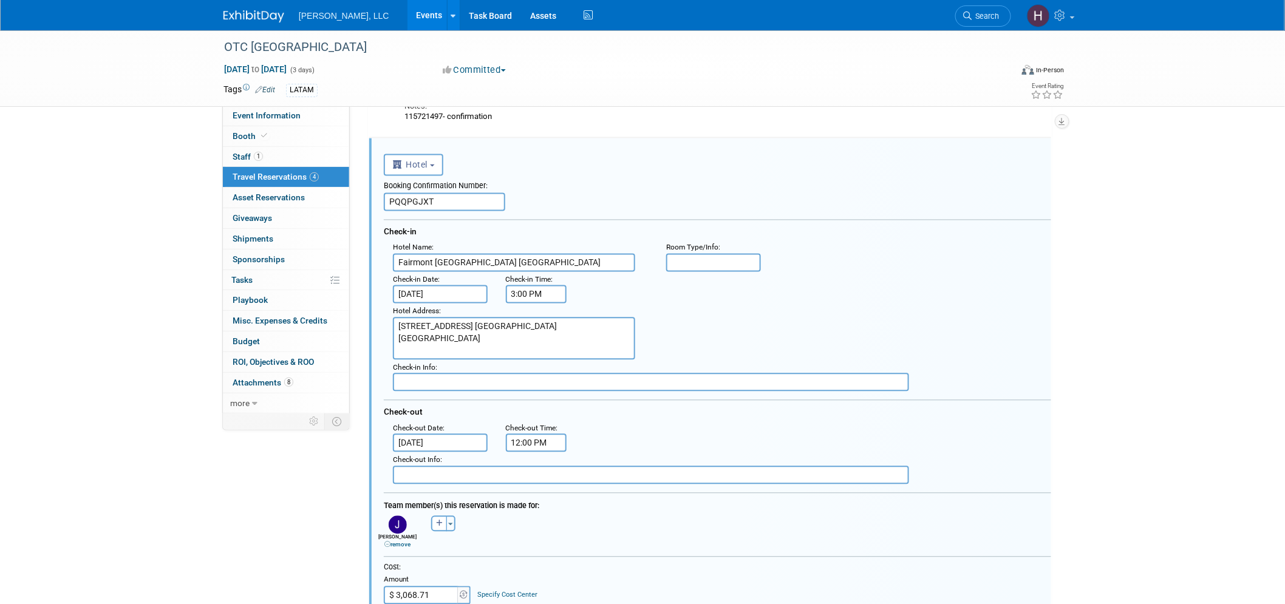
click at [447, 203] on input "PQQPGJXT" at bounding box center [444, 202] width 121 height 18
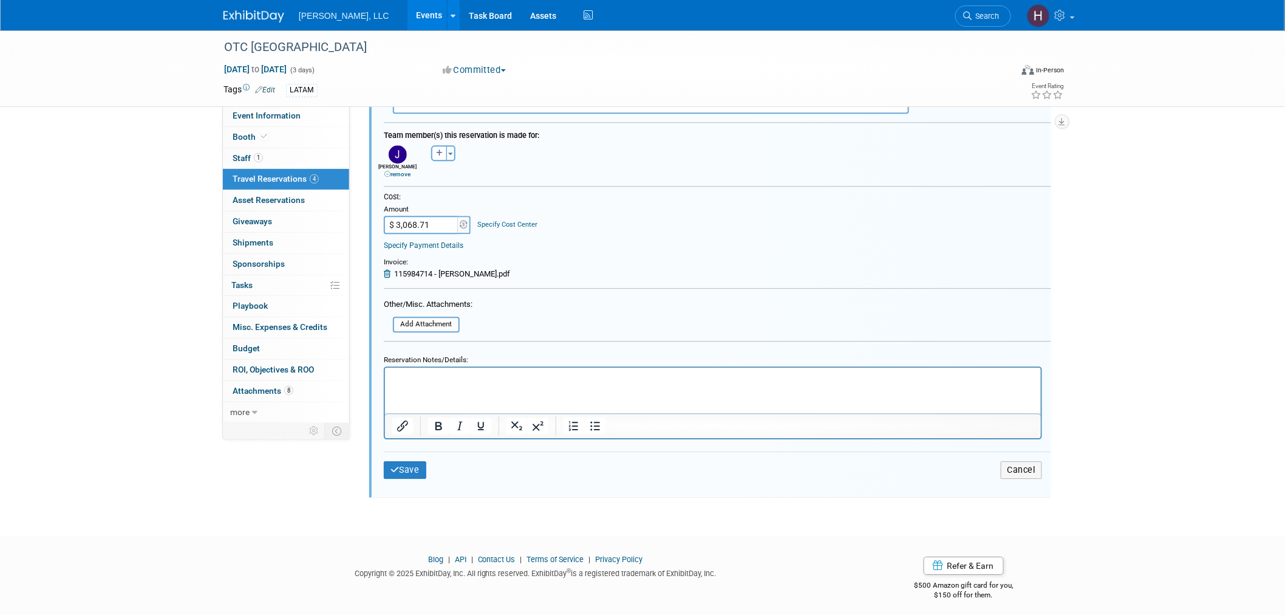
scroll to position [1265, 0]
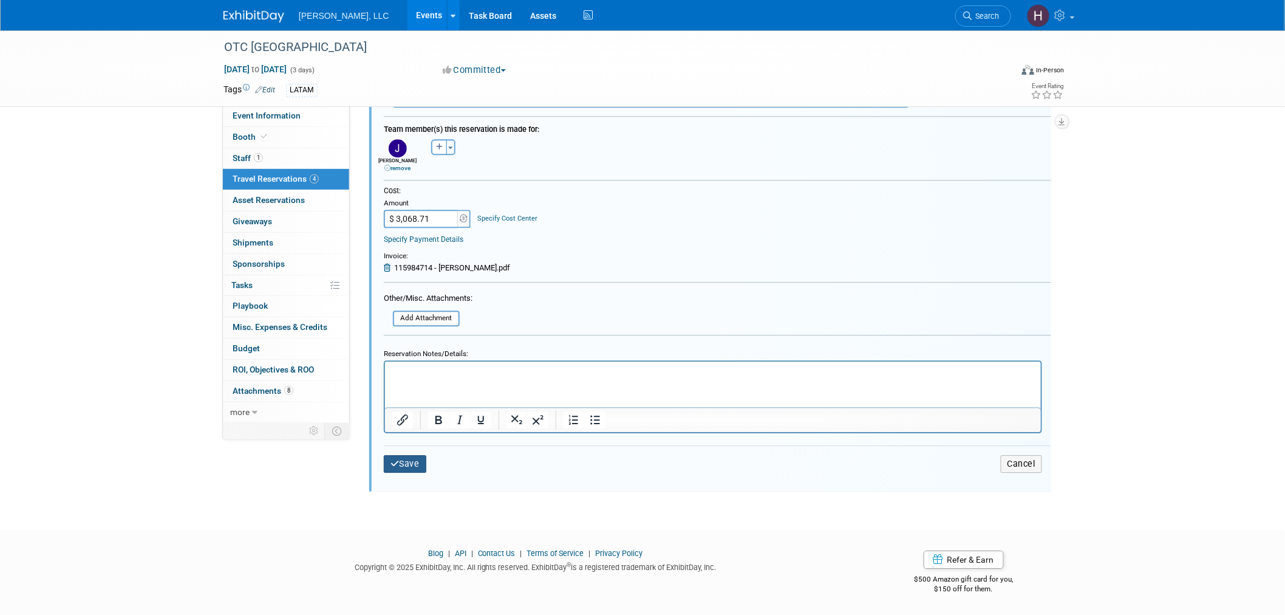
type input "115984714"
click at [404, 457] on button "Save" at bounding box center [405, 464] width 43 height 18
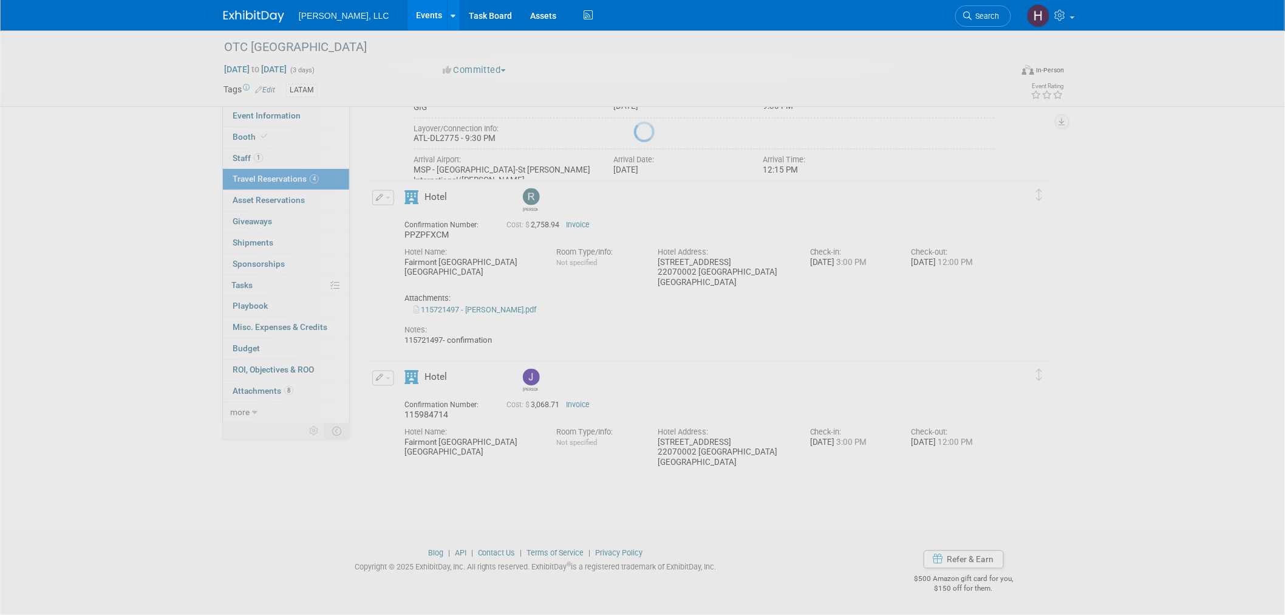
scroll to position [665, 0]
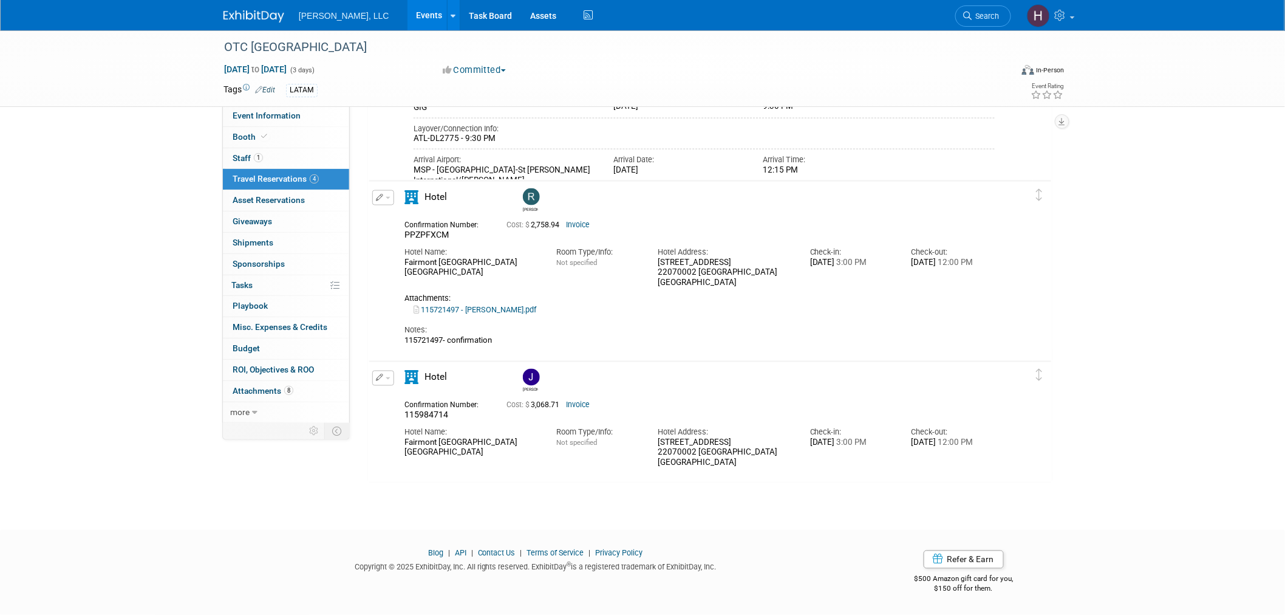
click at [386, 377] on span "button" at bounding box center [388, 378] width 5 height 2
click at [409, 403] on button "Edit Reservation" at bounding box center [424, 400] width 103 height 18
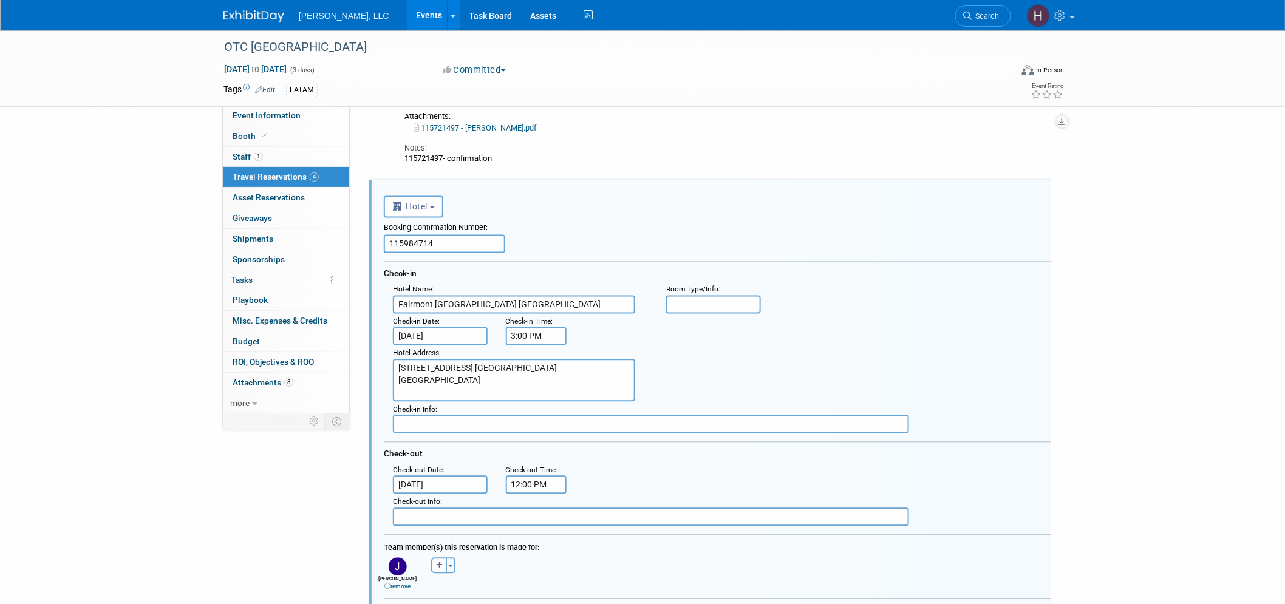
scroll to position [888, 0]
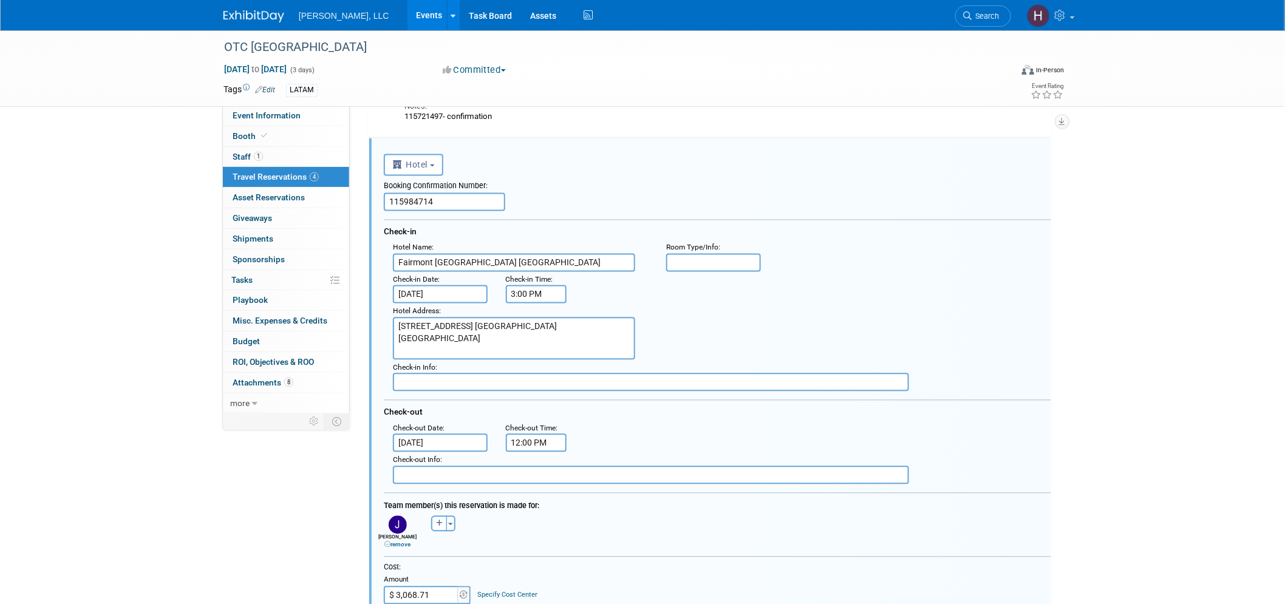
click at [413, 195] on input "115984714" at bounding box center [444, 202] width 121 height 18
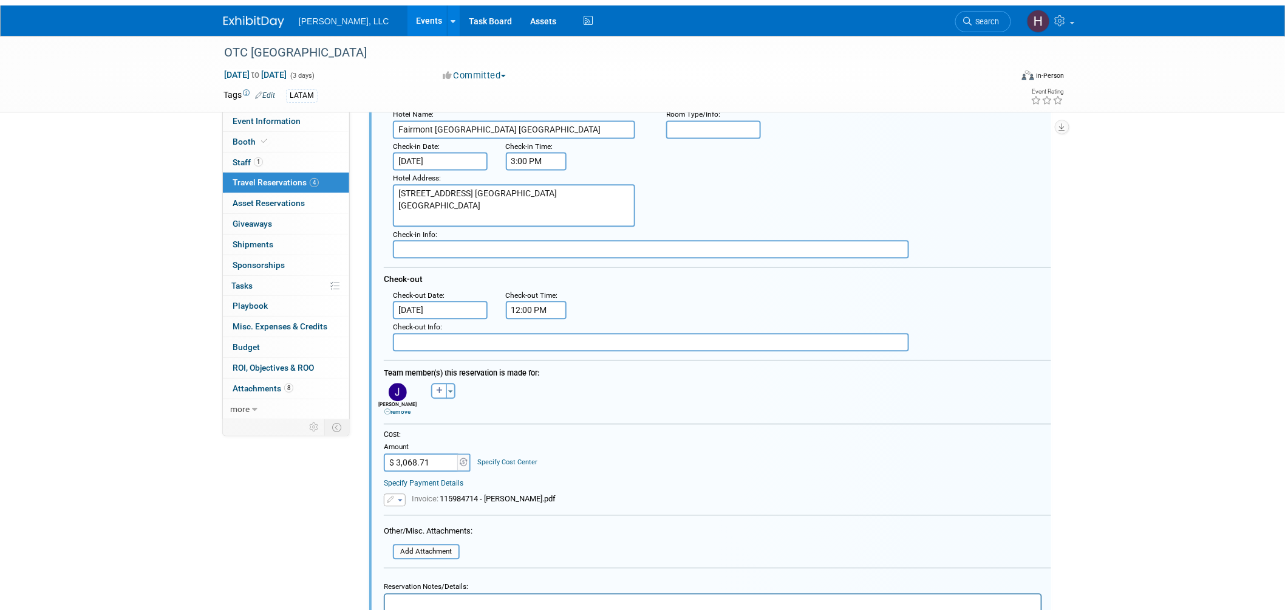
scroll to position [1158, 0]
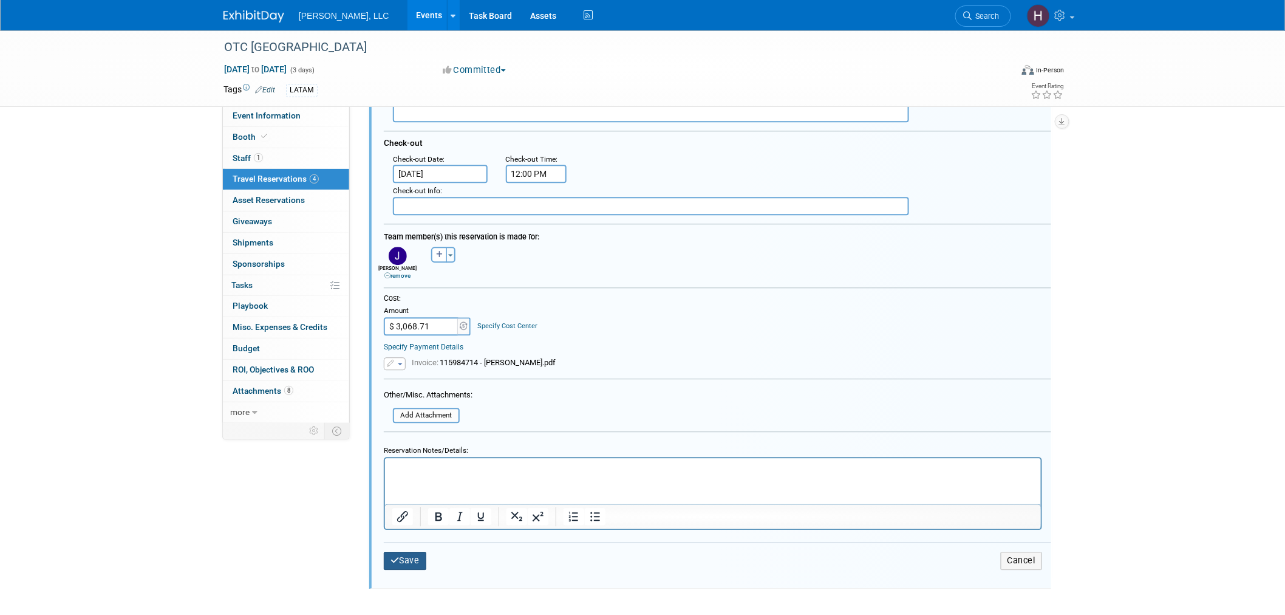
click at [416, 552] on button "Save" at bounding box center [405, 561] width 43 height 18
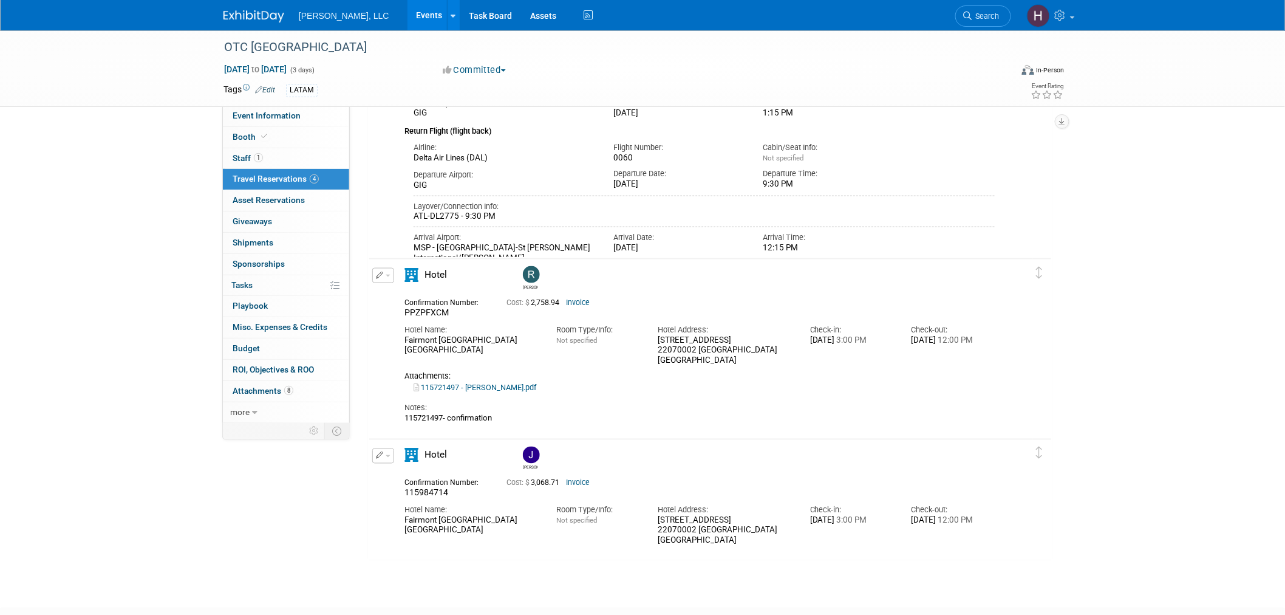
scroll to position [597, 0]
